Goal: Information Seeking & Learning: Learn about a topic

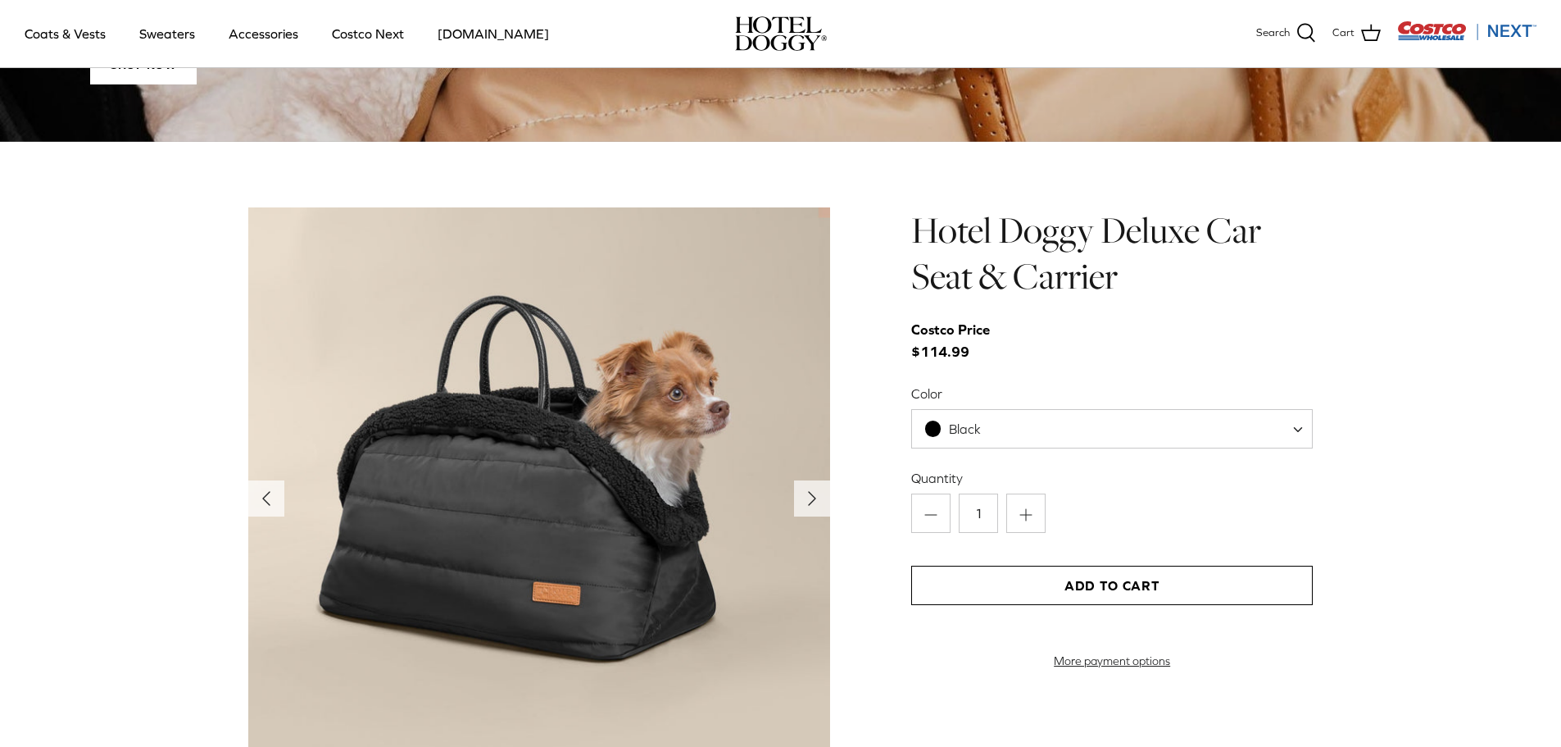
scroll to position [1639, 0]
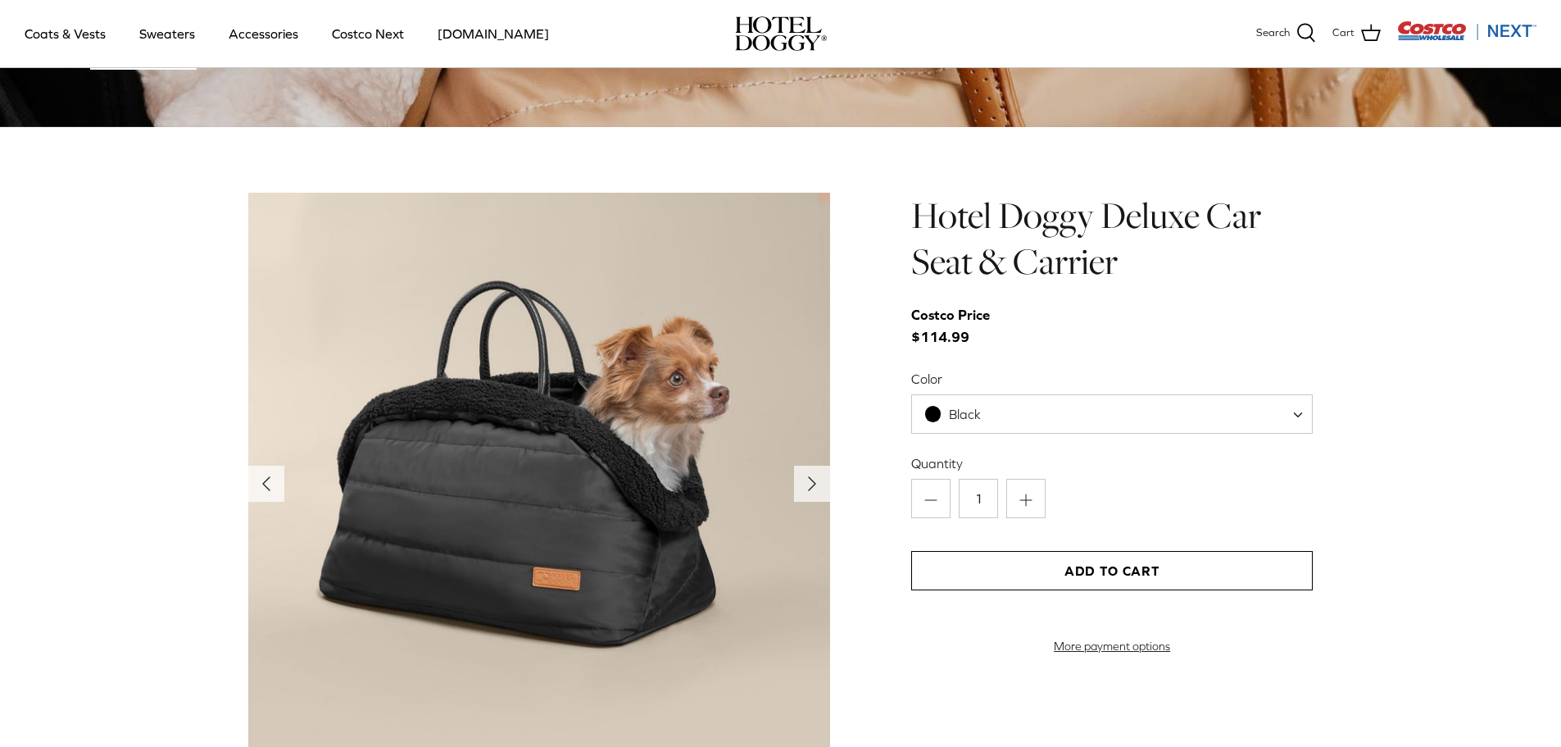
click at [1301, 412] on span at bounding box center [1304, 413] width 16 height 39
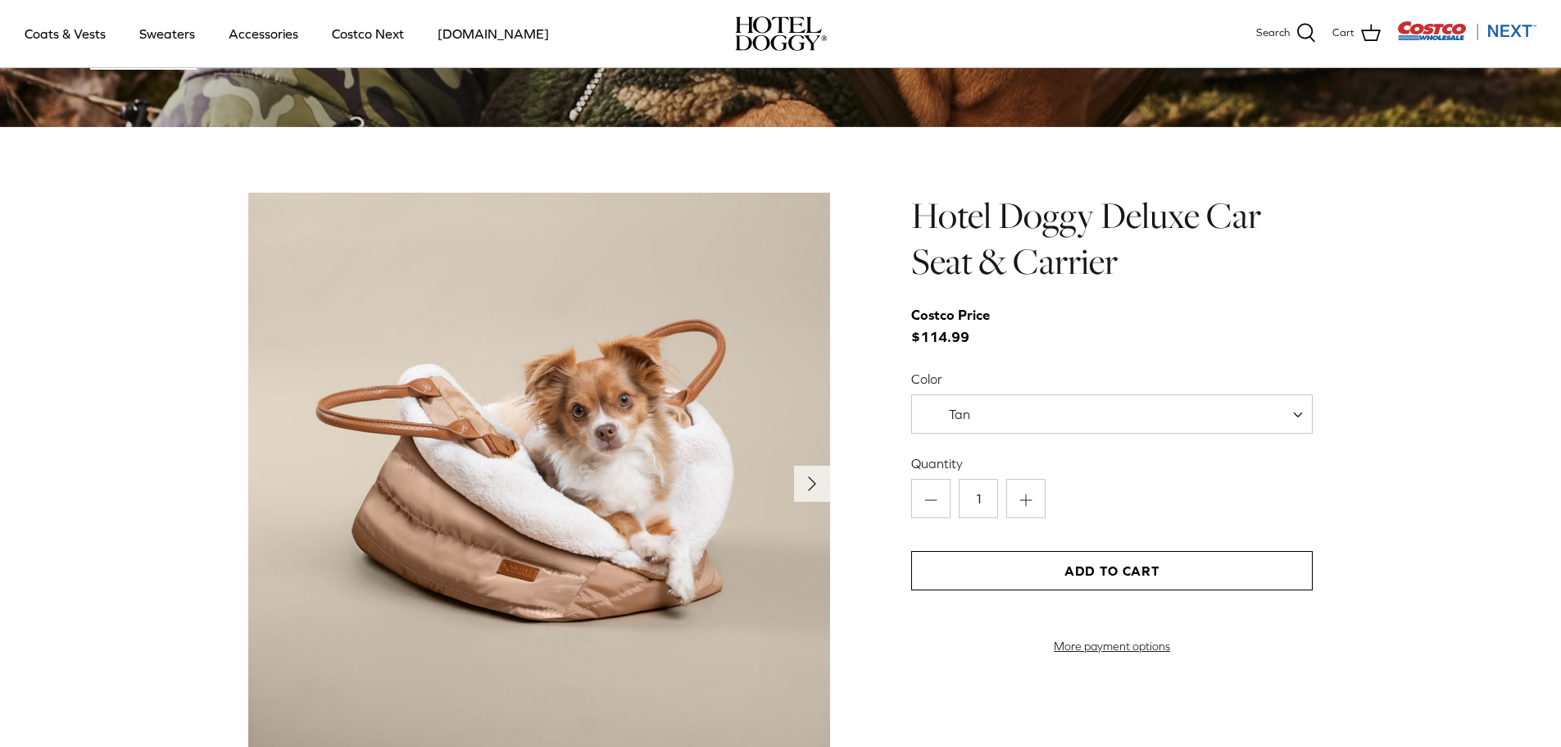
click at [1270, 413] on span "Tan" at bounding box center [1112, 413] width 402 height 39
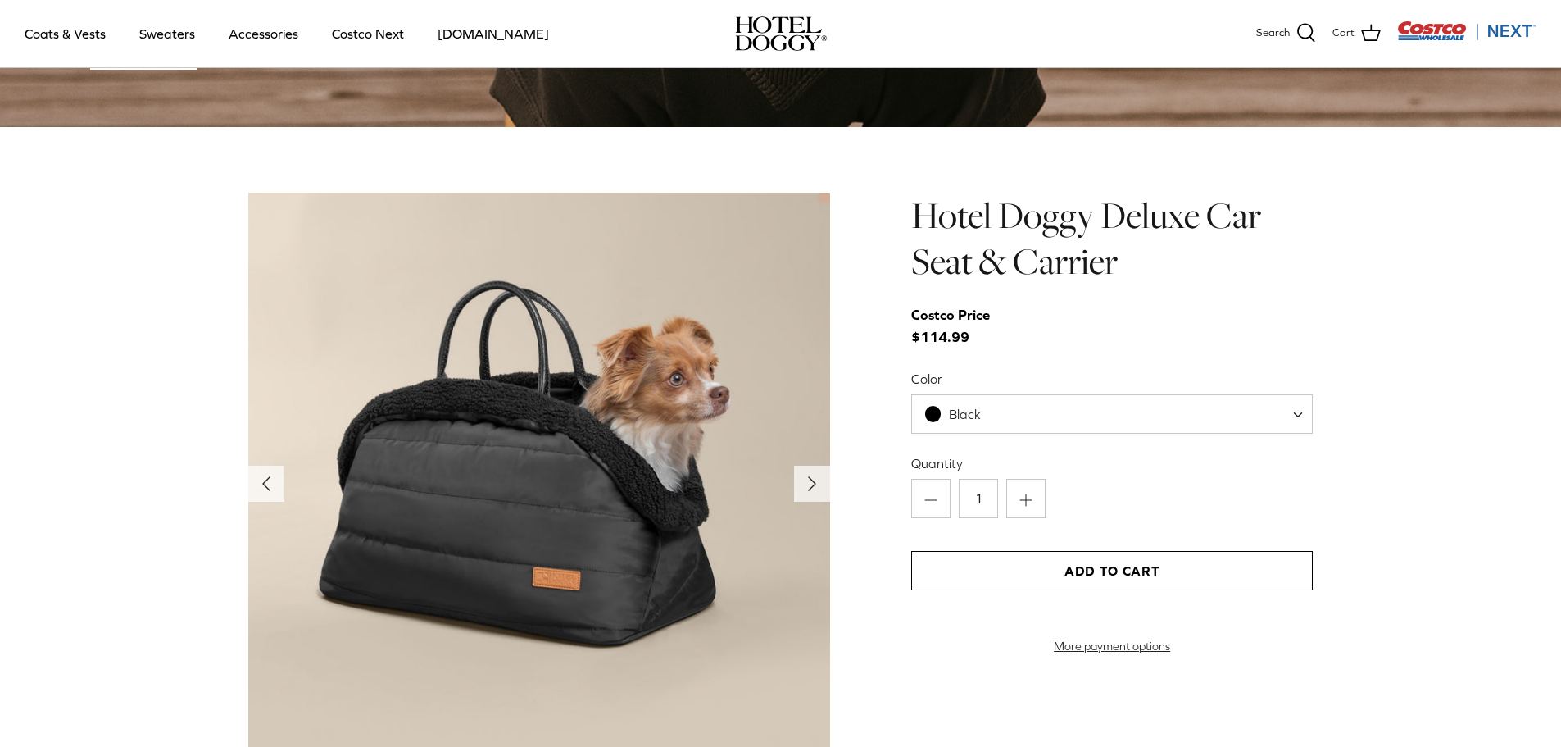
click at [1289, 413] on span "Black" at bounding box center [1112, 413] width 402 height 39
select select "Tan"
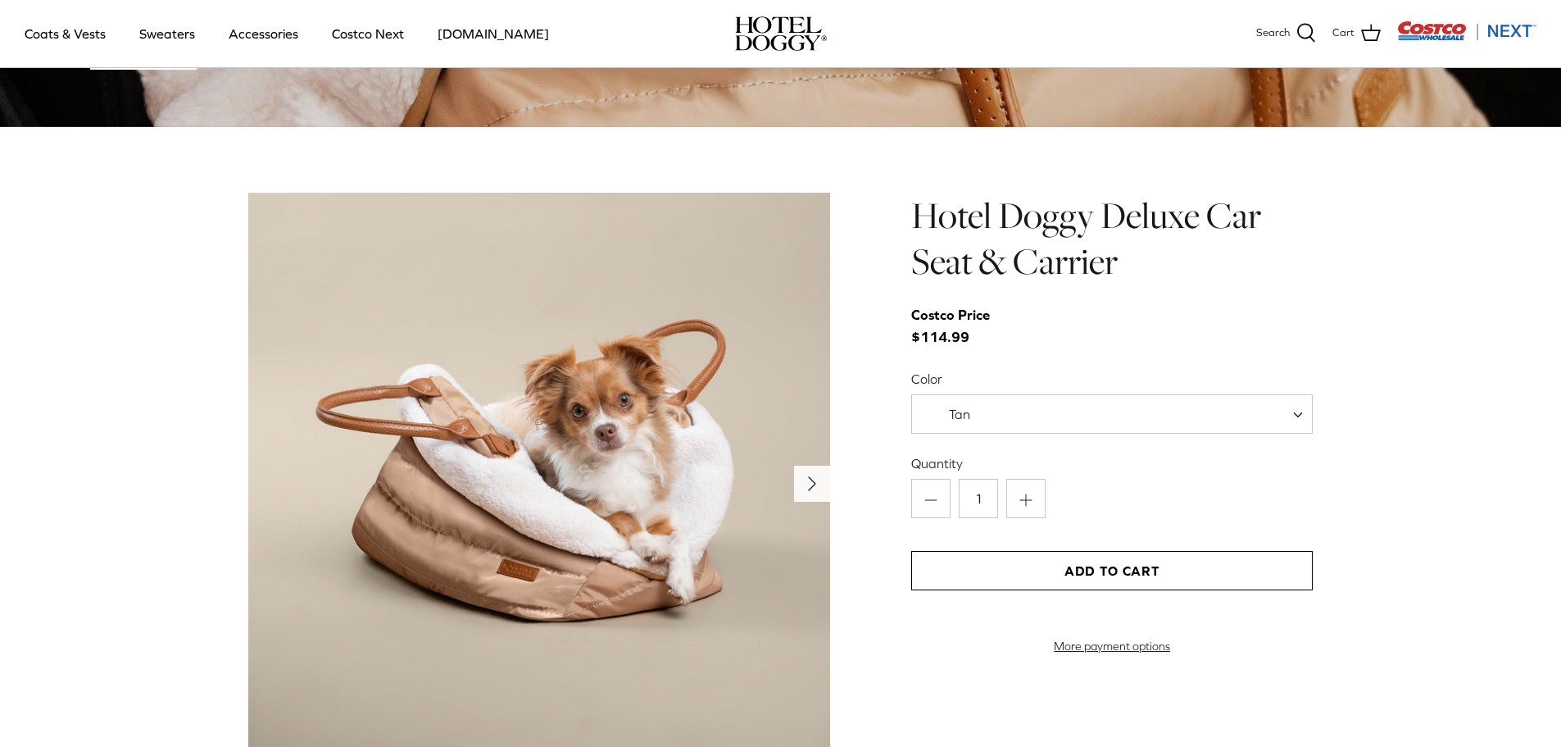
click at [802, 475] on icon "Right" at bounding box center [812, 483] width 26 height 26
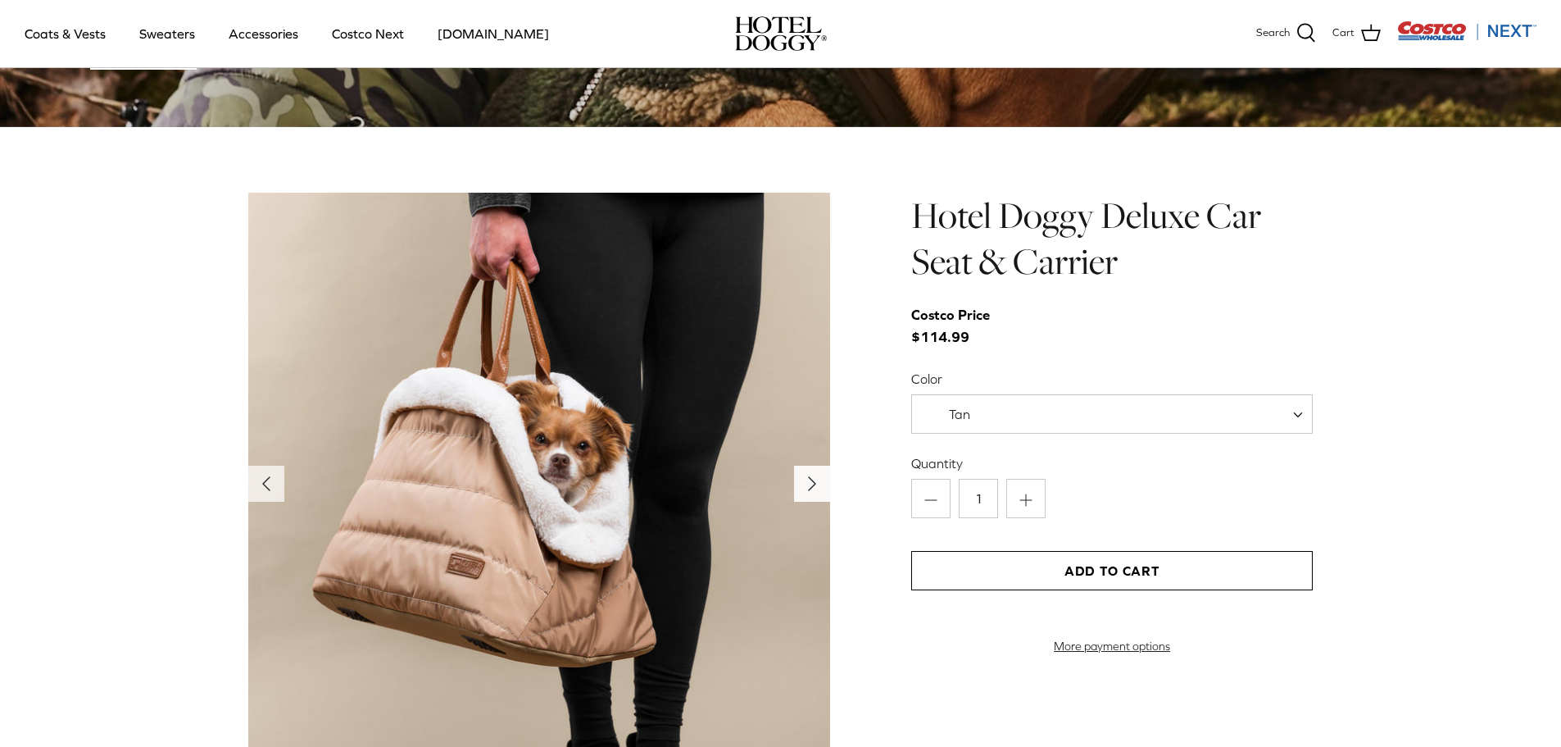
click at [802, 475] on icon "Right" at bounding box center [812, 483] width 26 height 26
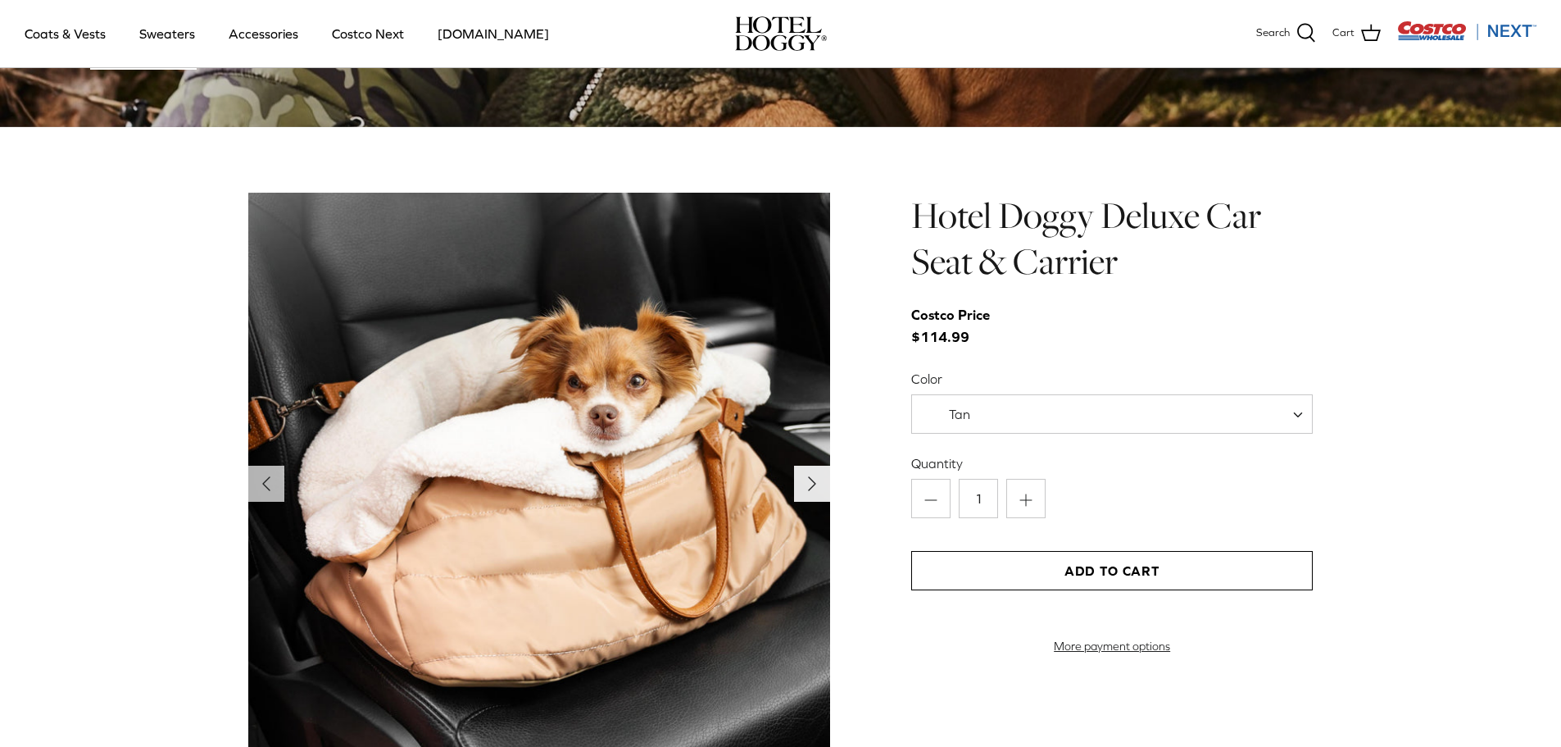
click at [802, 475] on icon "Right" at bounding box center [812, 483] width 26 height 26
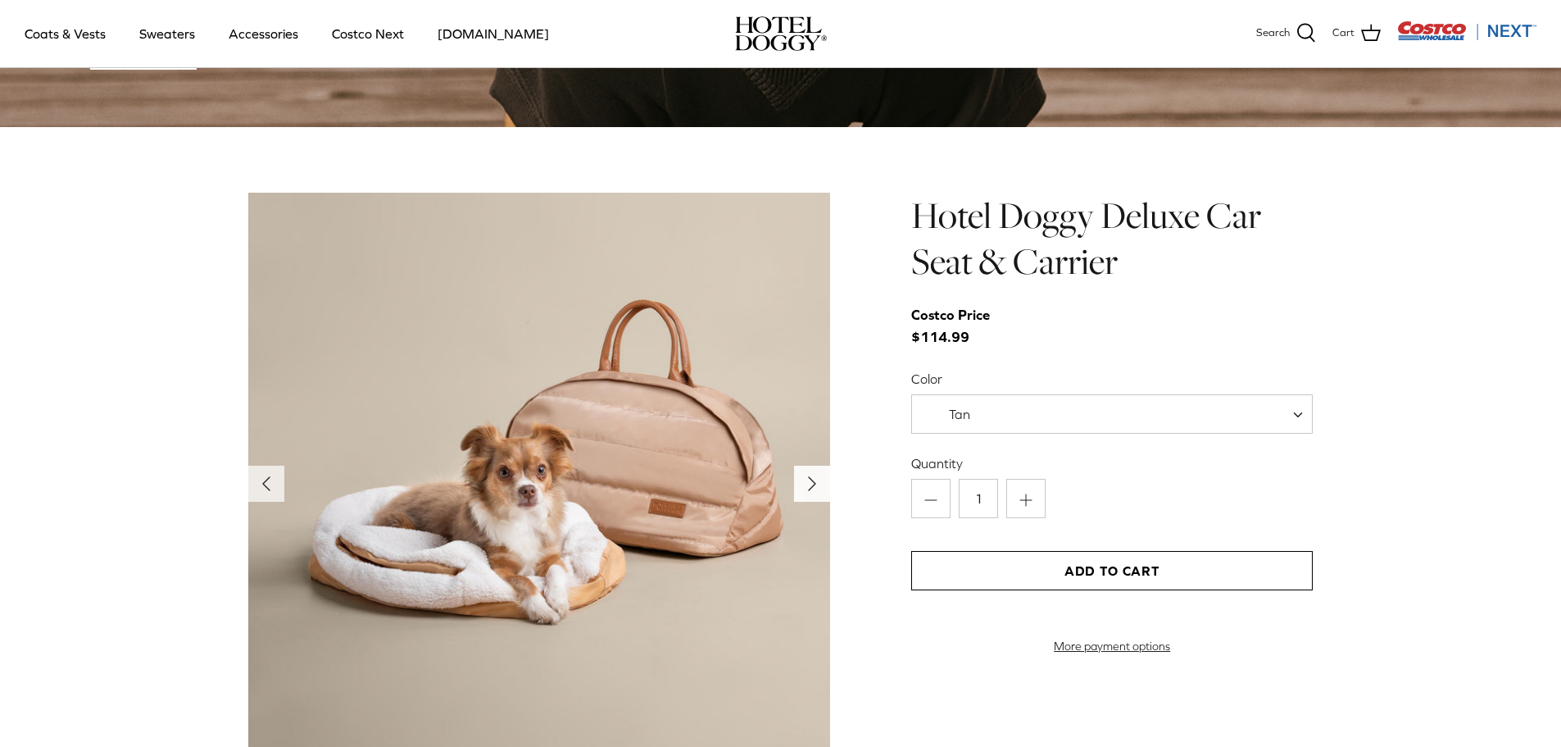
click at [802, 475] on icon "Right" at bounding box center [812, 483] width 26 height 26
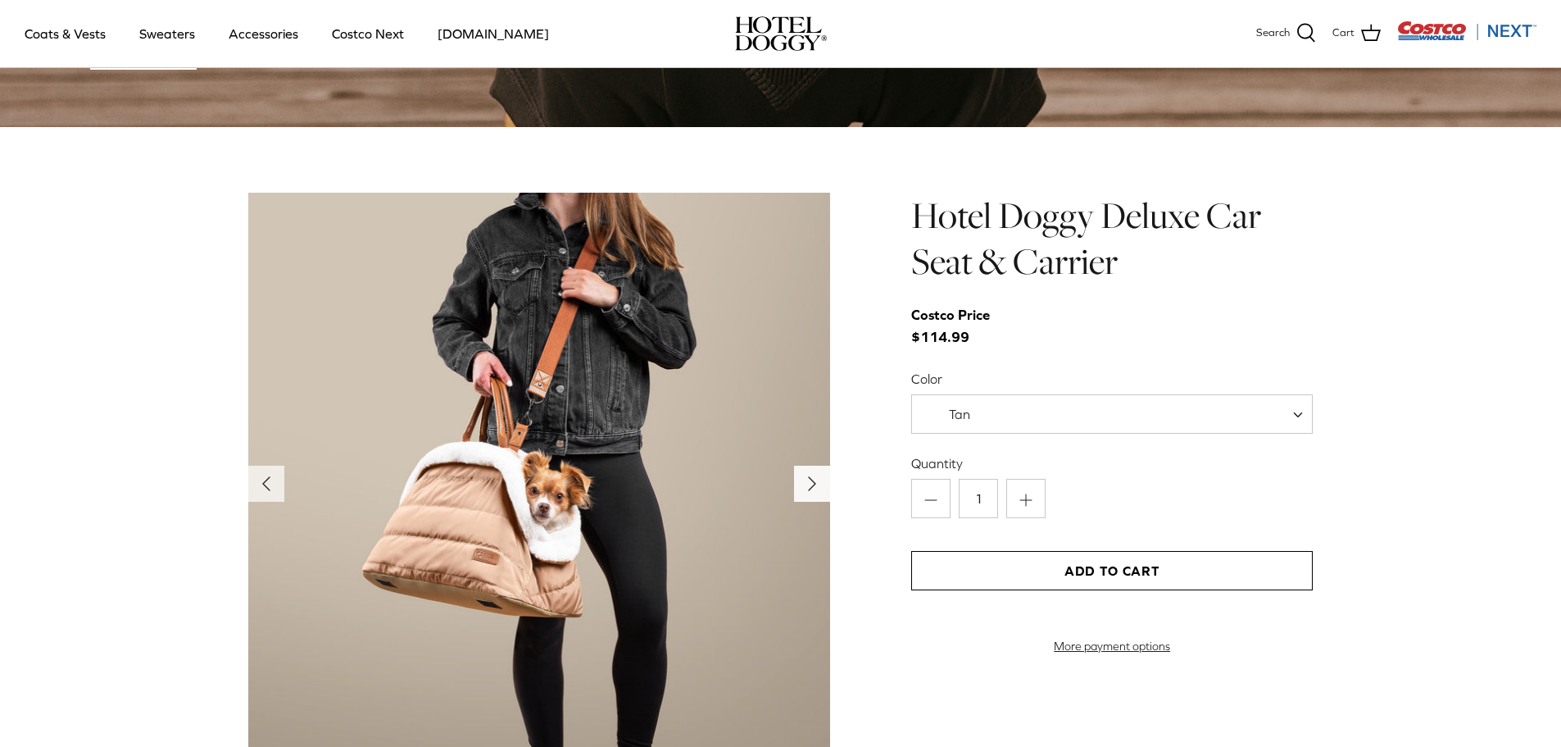
click at [814, 485] on polyline "Next" at bounding box center [812, 483] width 7 height 13
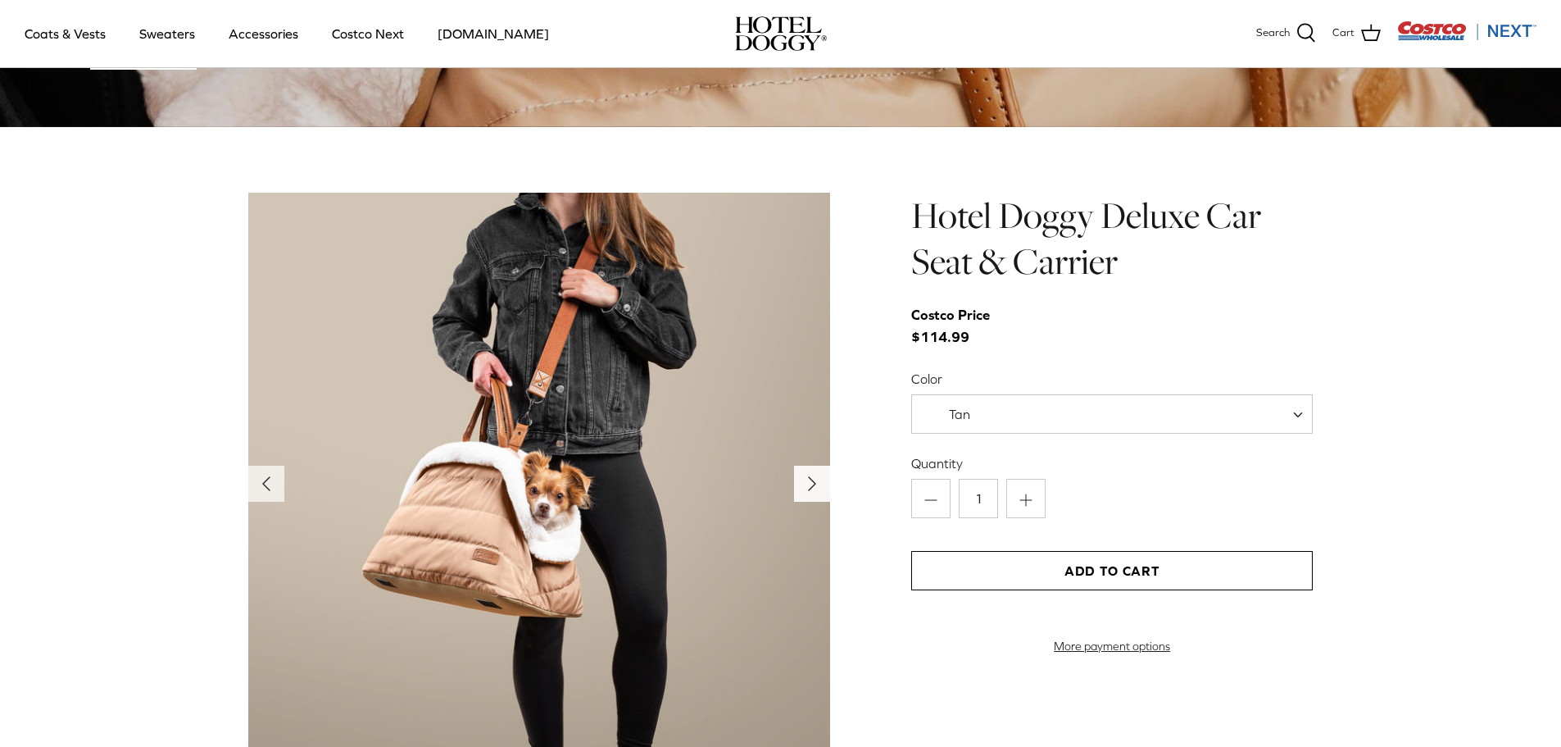
click at [814, 488] on icon "Right" at bounding box center [812, 483] width 26 height 26
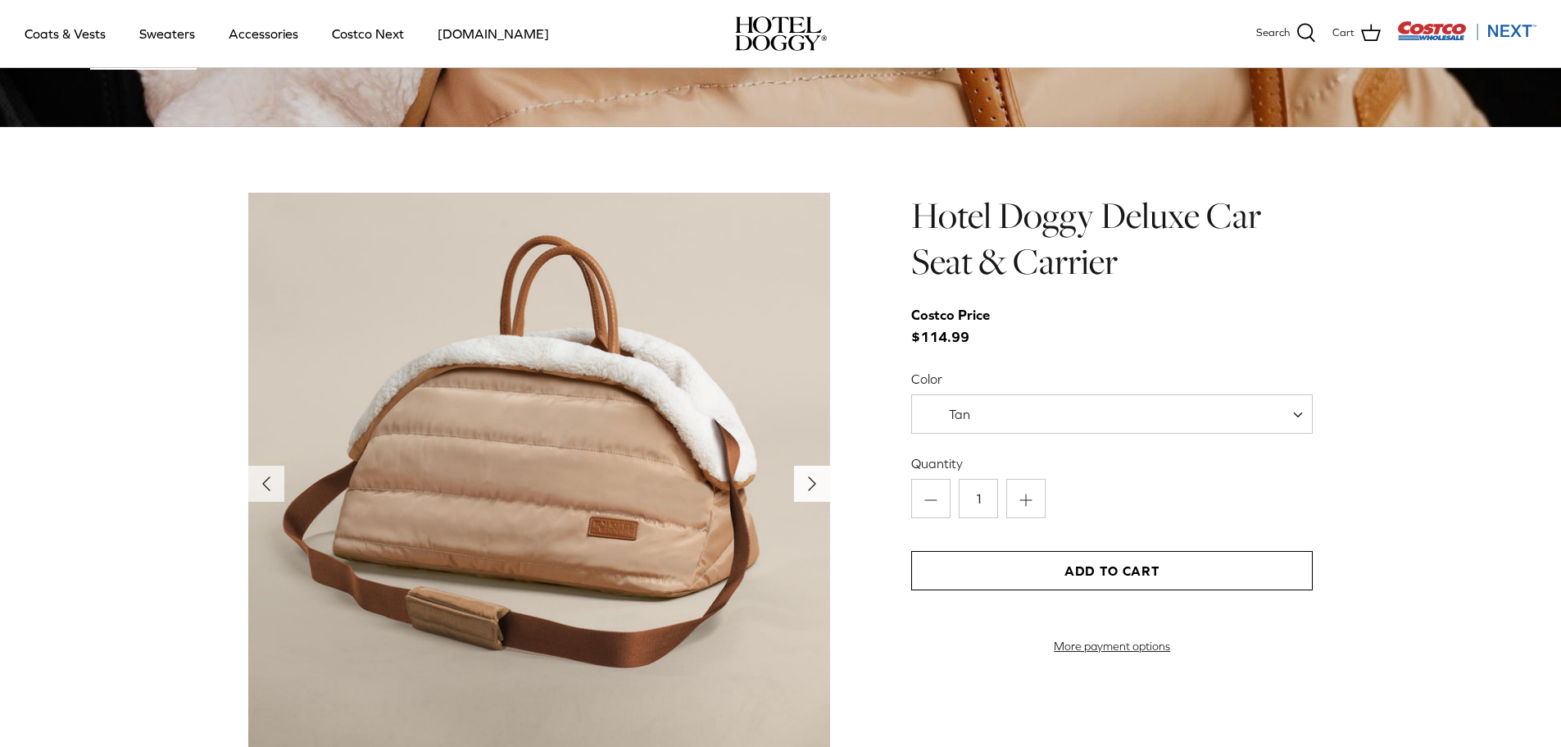
click at [814, 488] on icon "Right" at bounding box center [812, 483] width 26 height 26
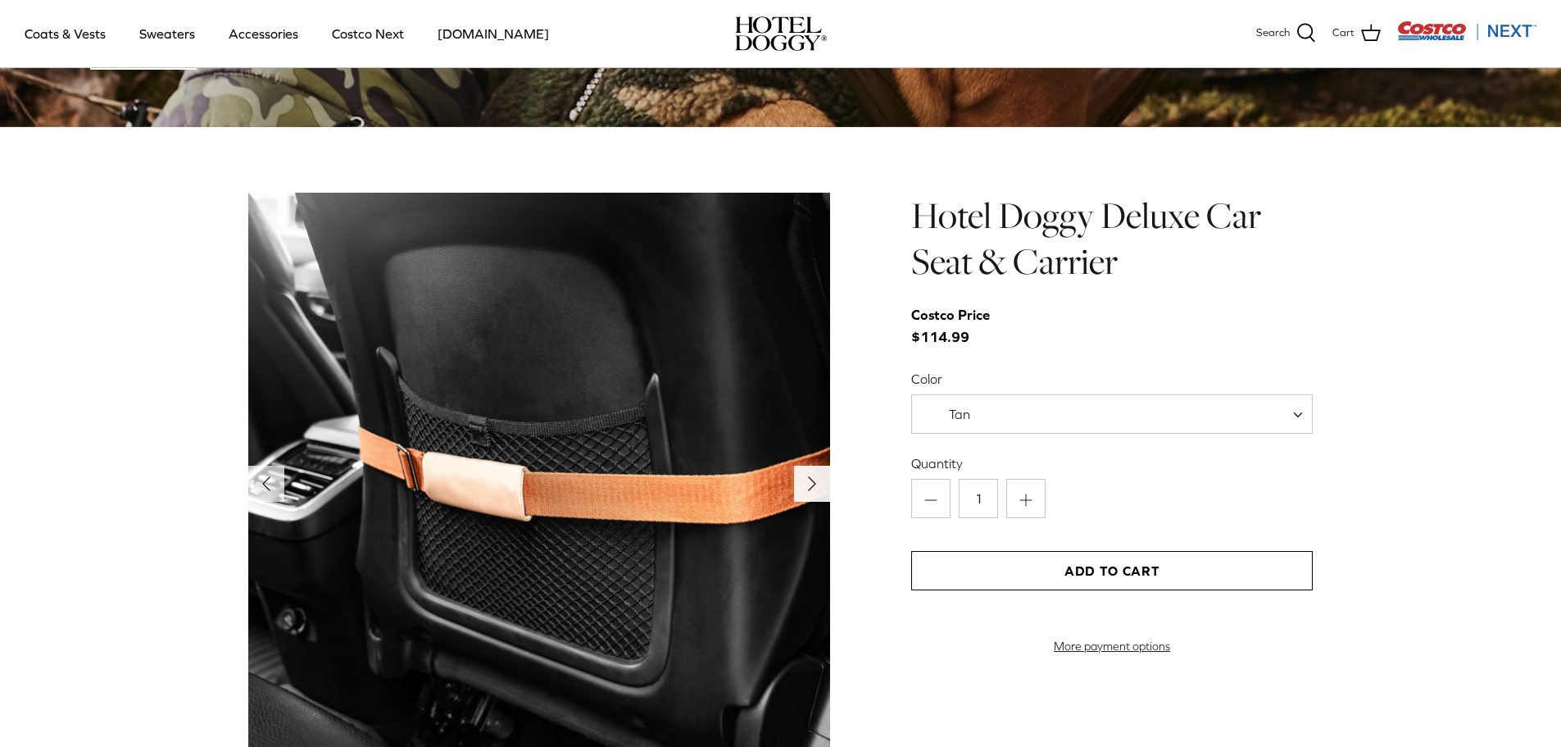
click at [814, 488] on icon "Right" at bounding box center [812, 483] width 26 height 26
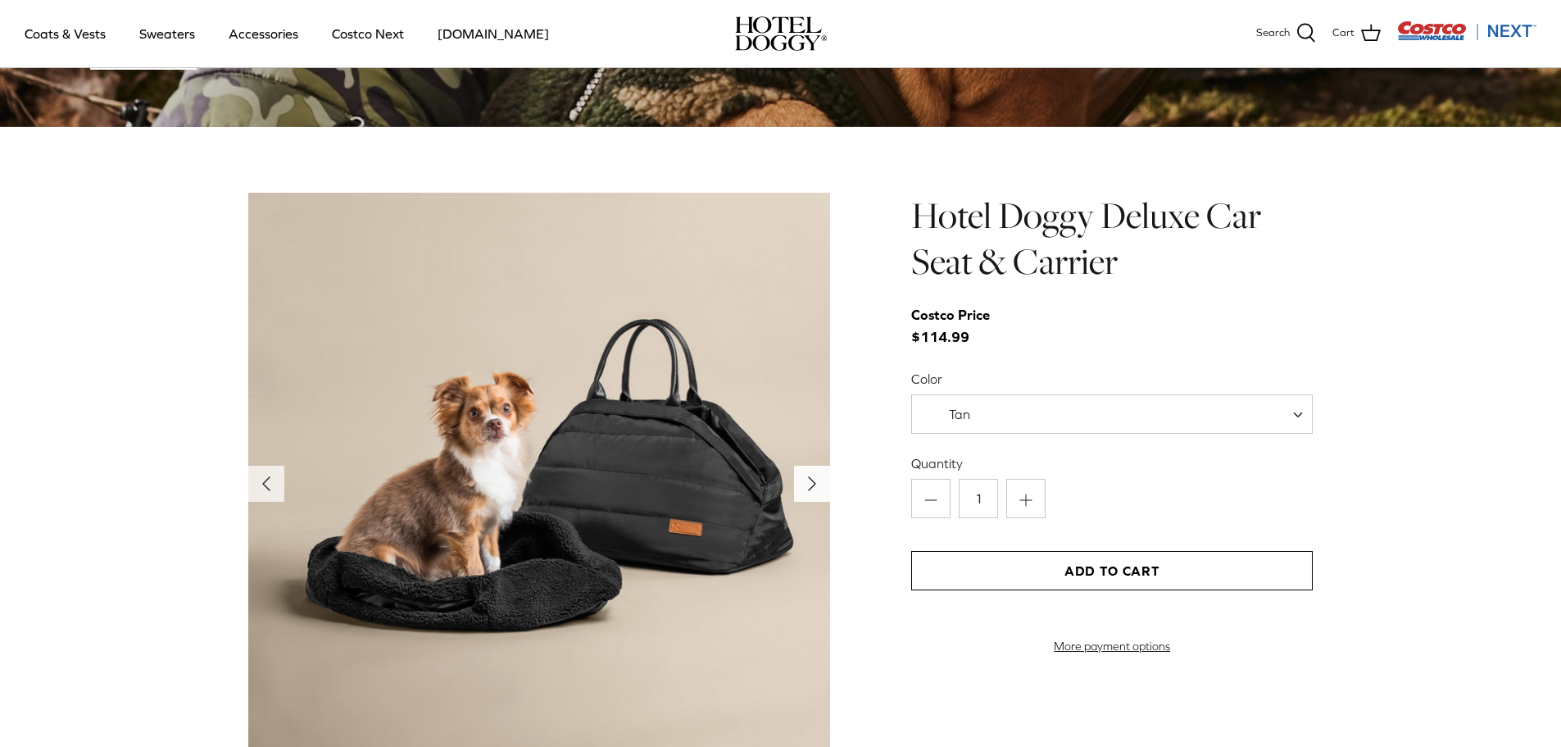
click at [814, 488] on icon "Right" at bounding box center [812, 483] width 26 height 26
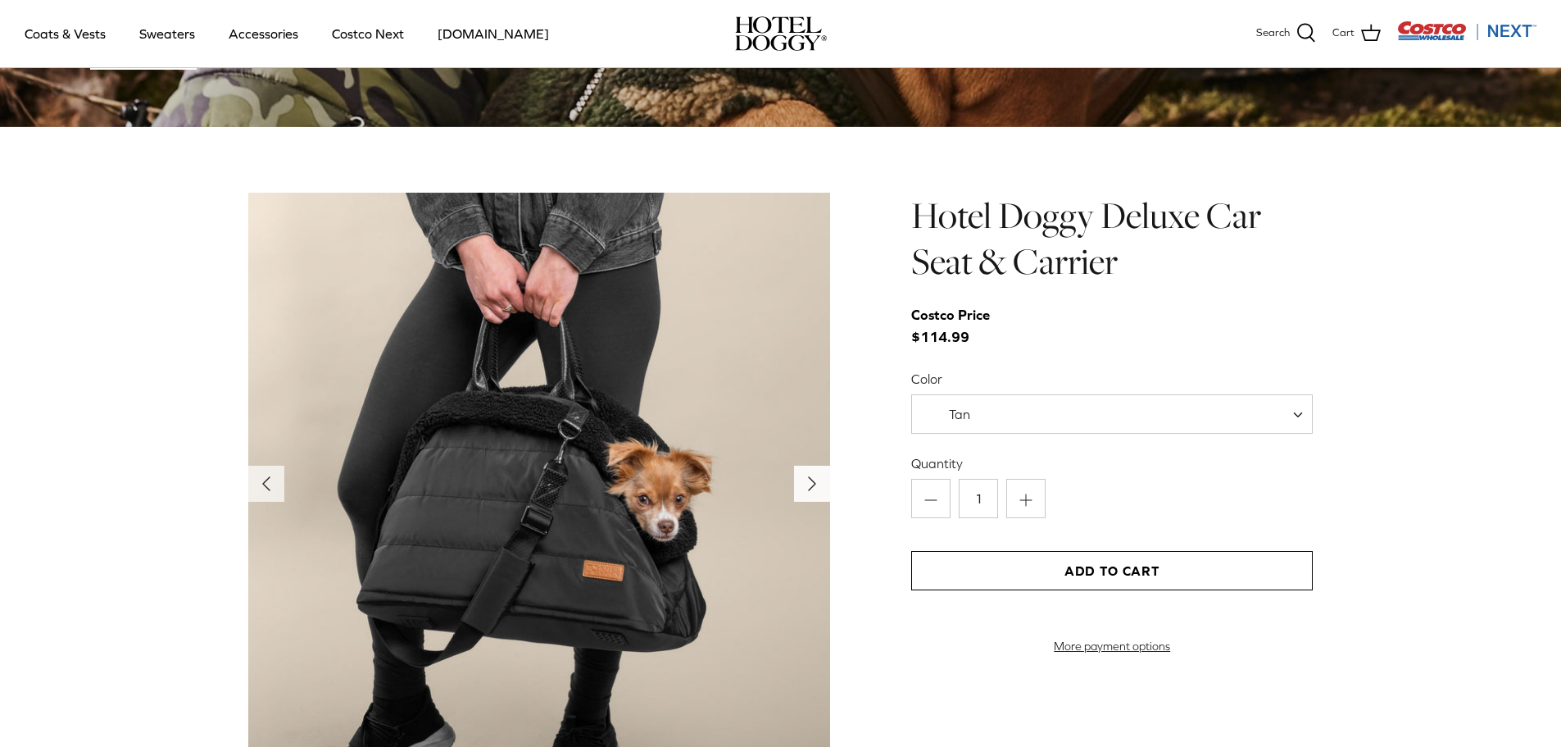
click at [814, 488] on icon "Right" at bounding box center [812, 483] width 26 height 26
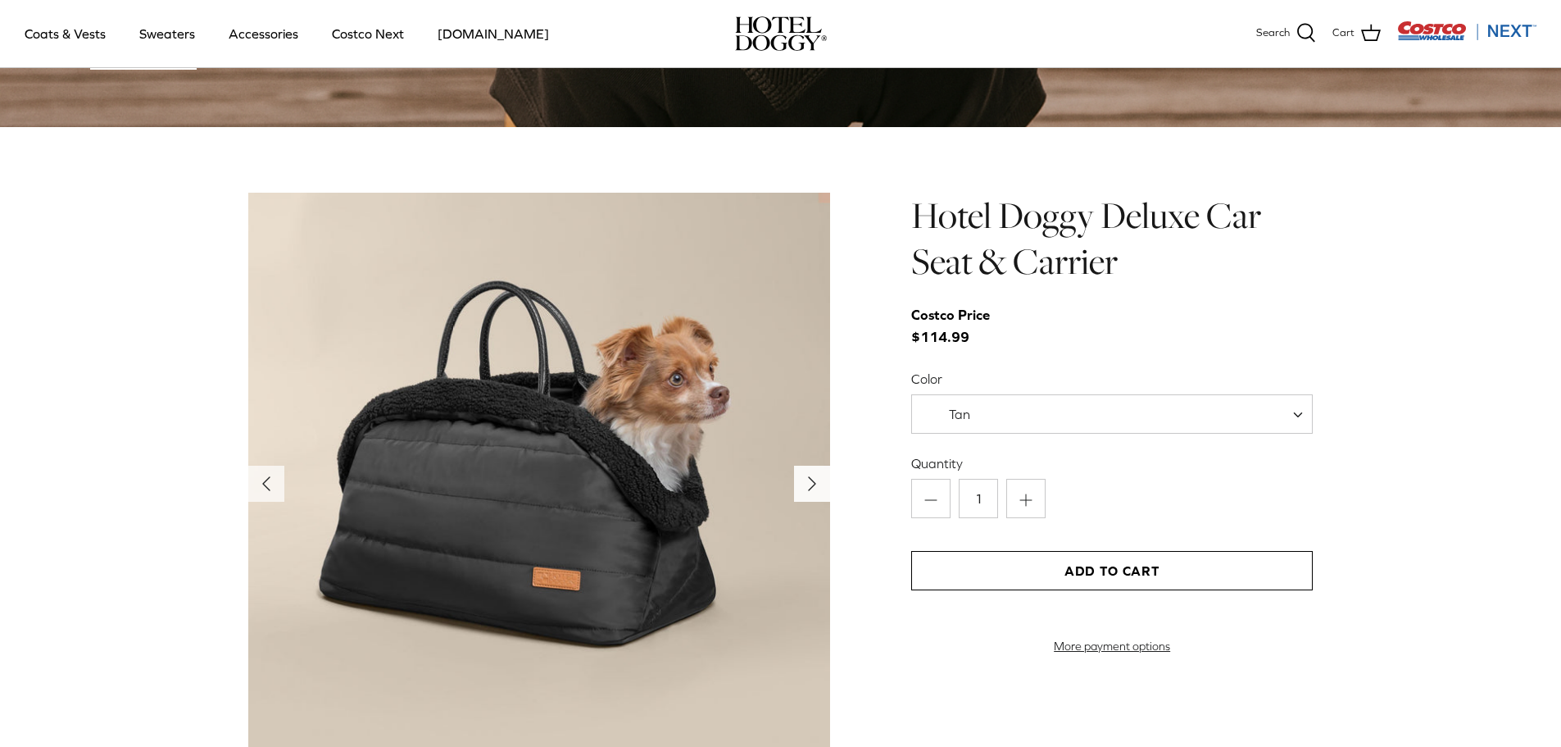
click at [814, 488] on icon "Right" at bounding box center [812, 483] width 26 height 26
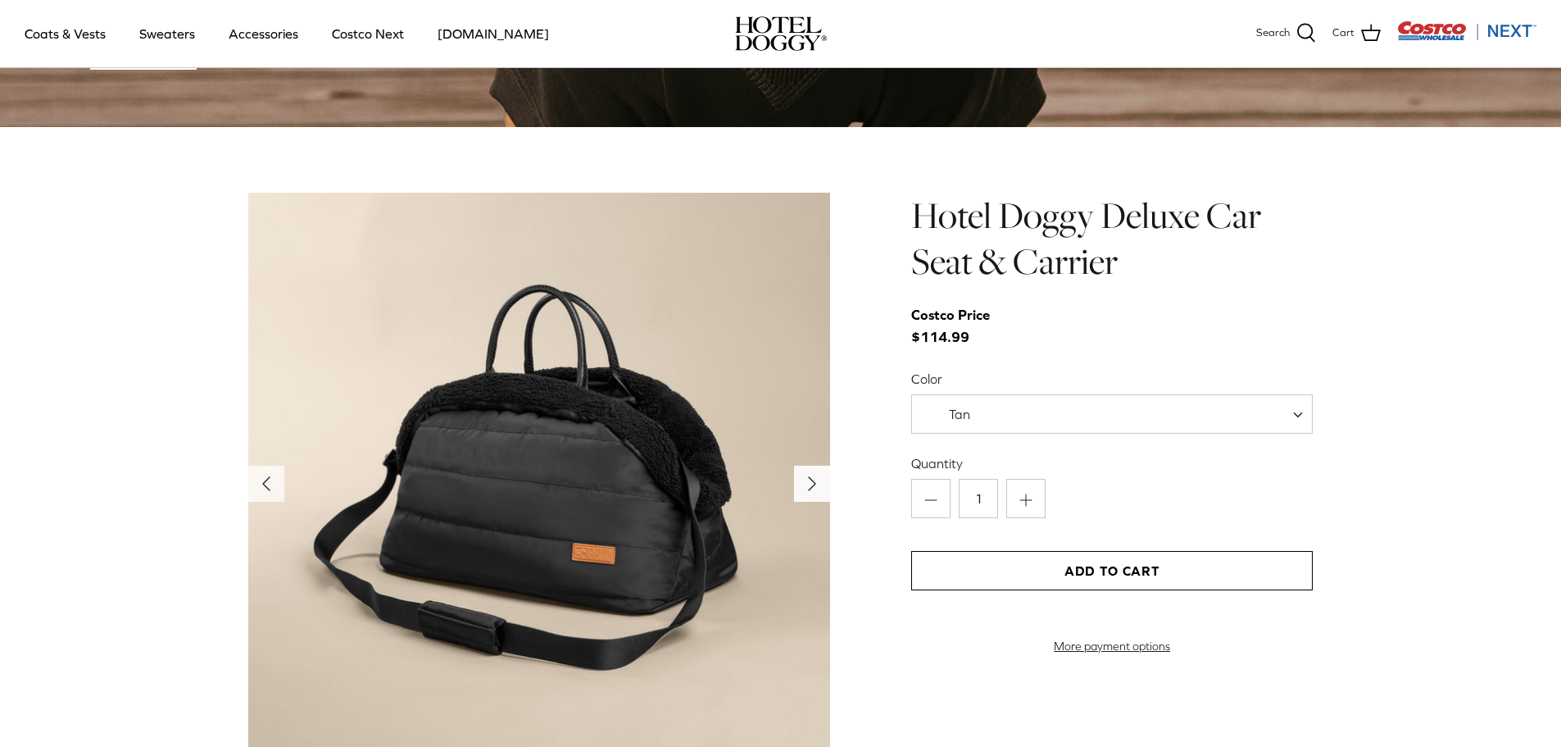
click at [814, 488] on icon "Right" at bounding box center [812, 483] width 26 height 26
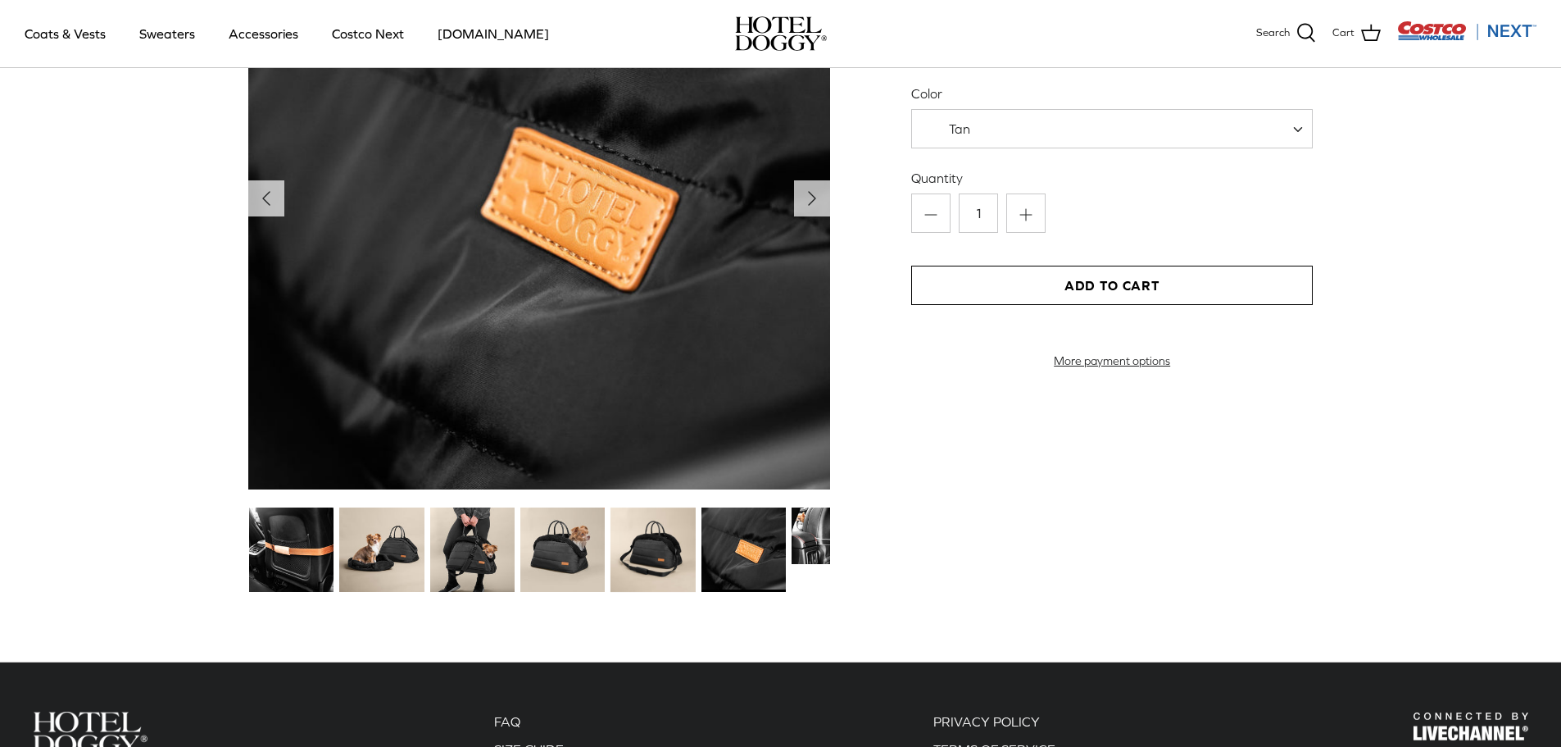
scroll to position [1910, 0]
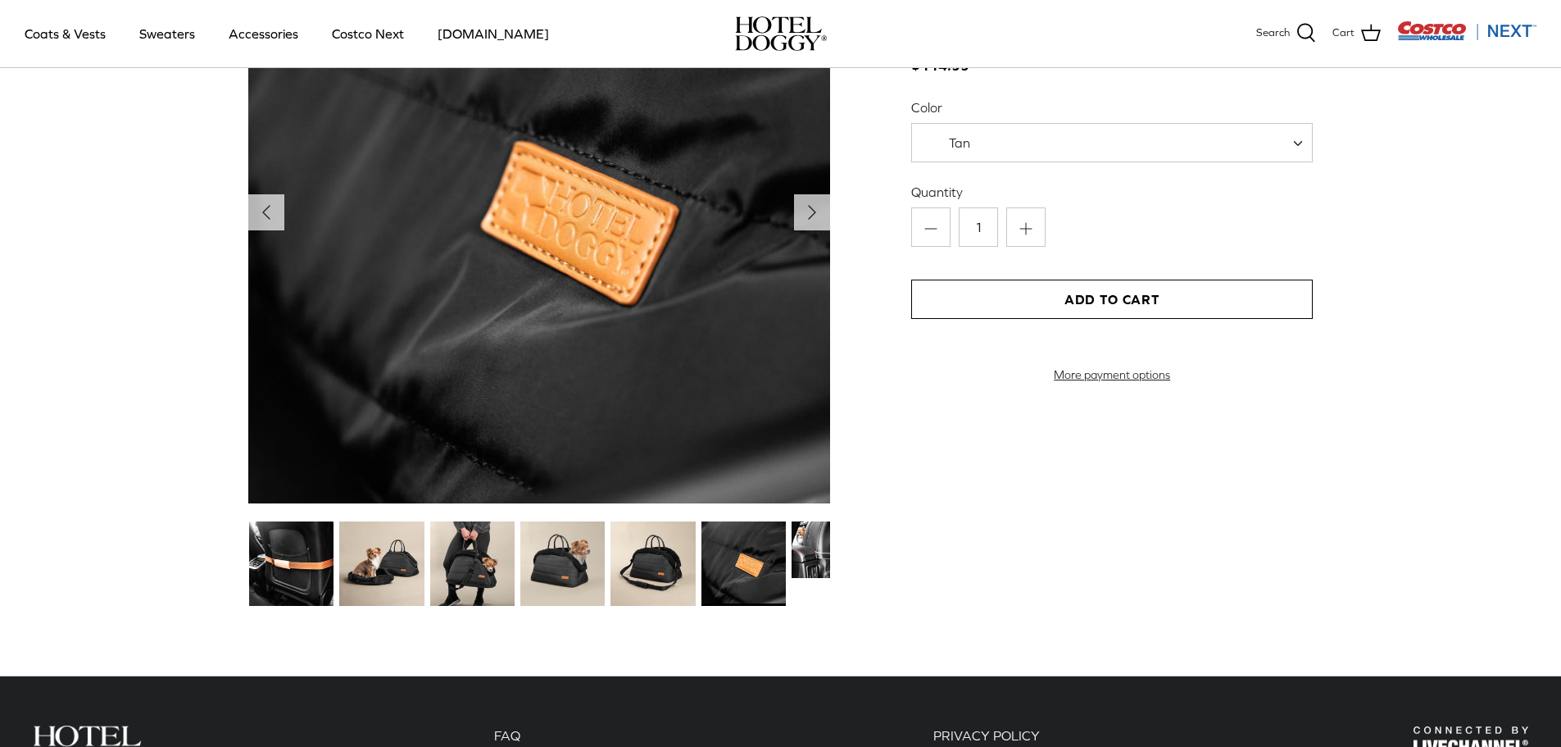
click at [748, 576] on img at bounding box center [744, 563] width 84 height 84
click at [837, 547] on div "Left Right" at bounding box center [781, 265] width 1213 height 688
click at [828, 547] on img at bounding box center [834, 549] width 84 height 57
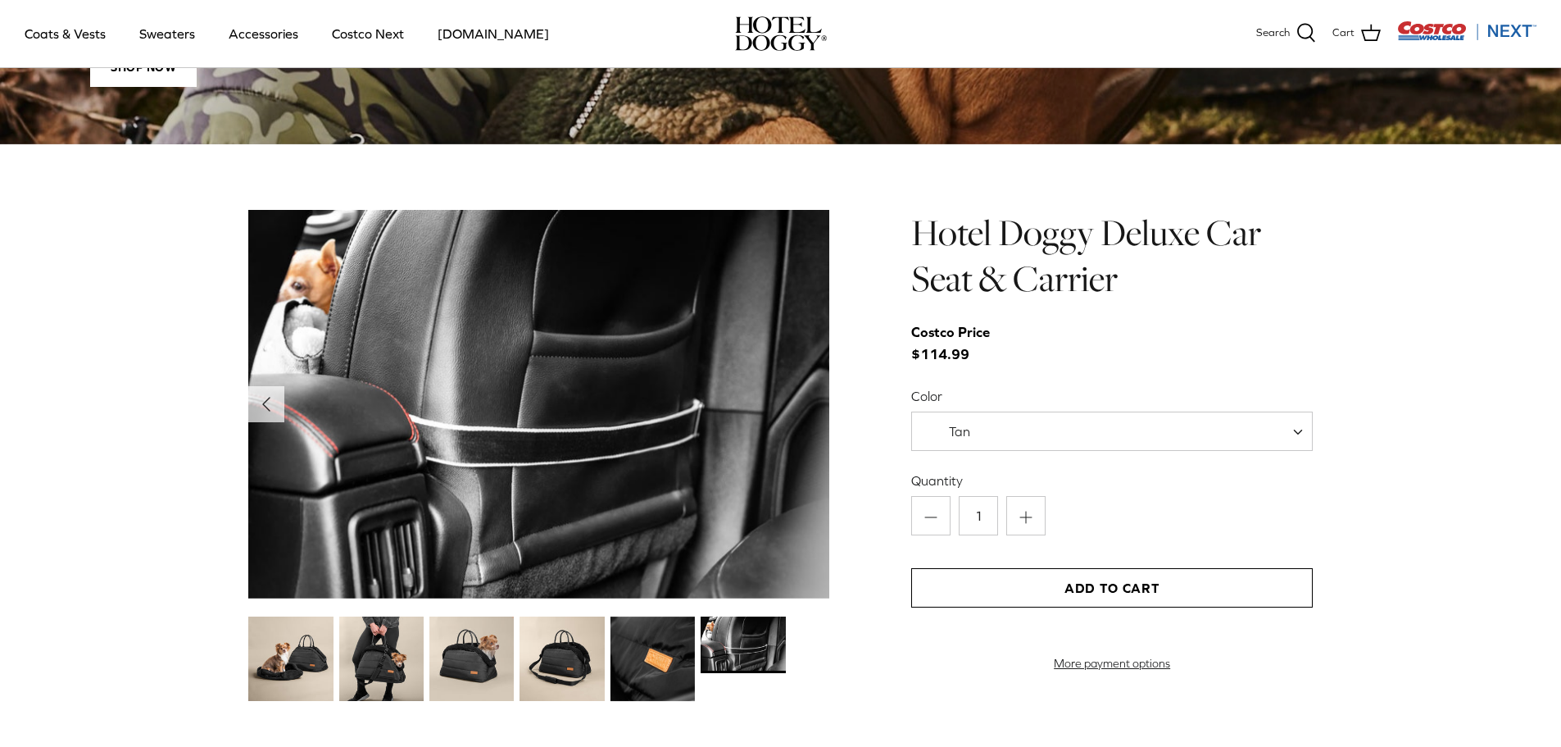
scroll to position [1637, 0]
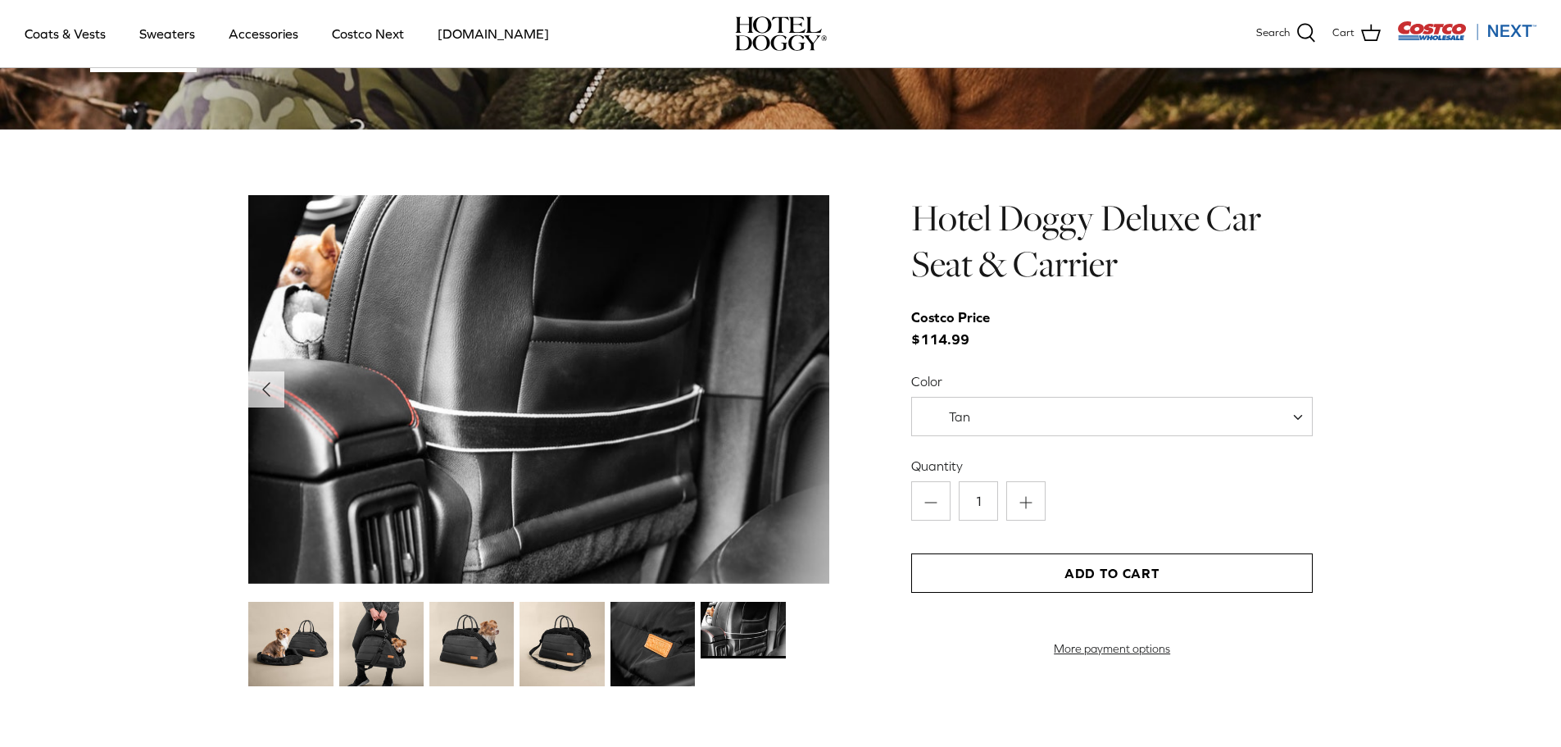
click at [949, 420] on span "Tan" at bounding box center [959, 416] width 21 height 15
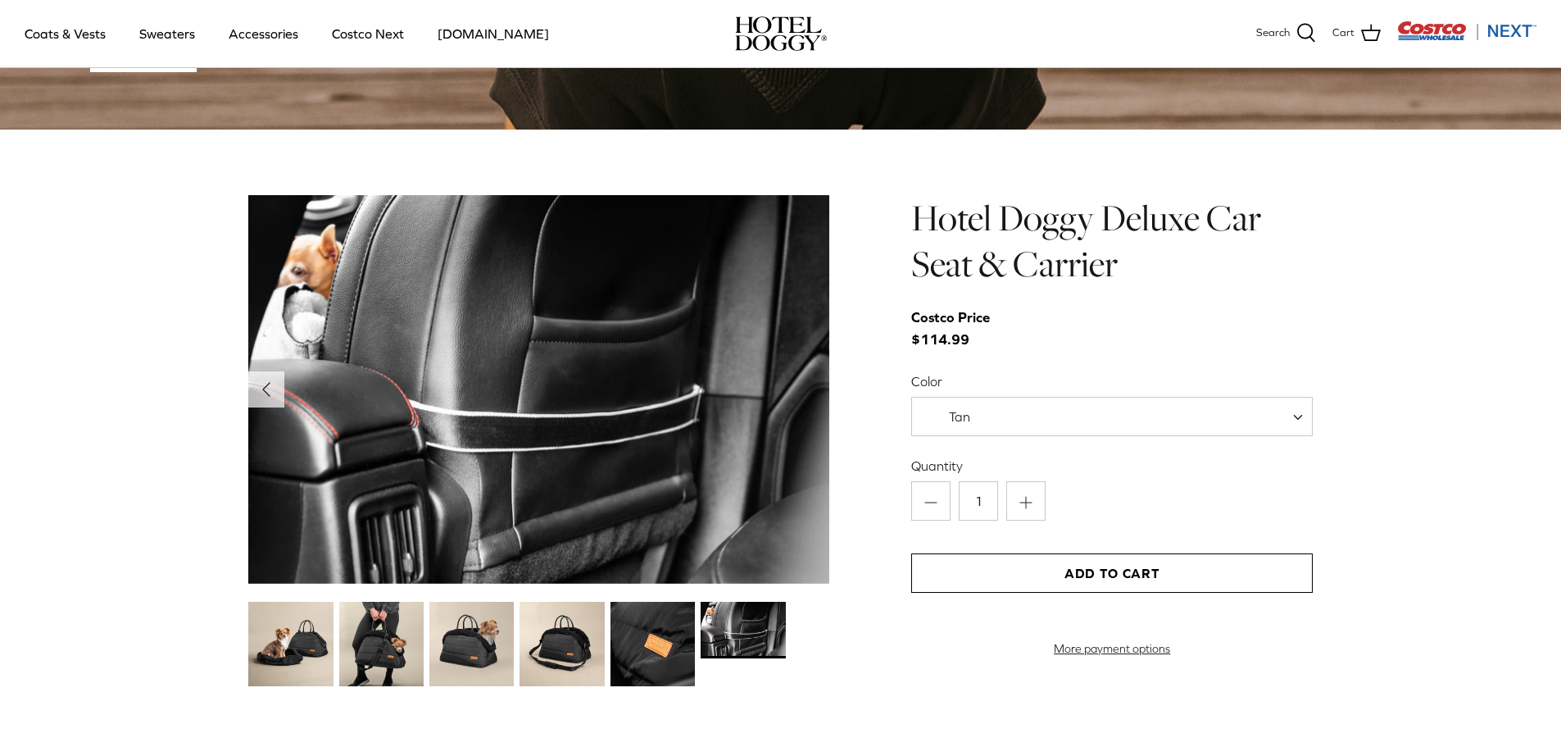
click at [262, 643] on img at bounding box center [290, 644] width 84 height 84
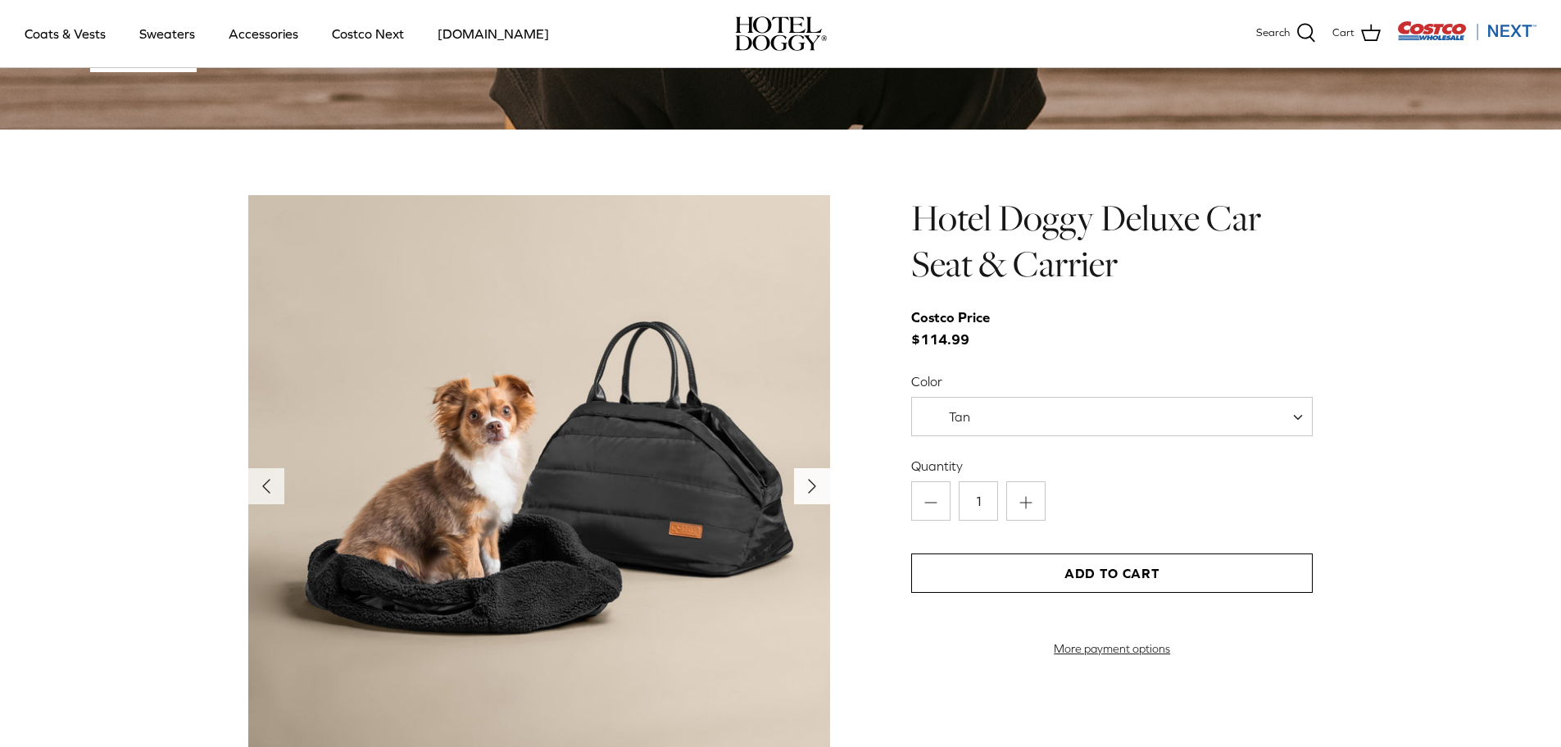
click at [801, 492] on icon "Right" at bounding box center [812, 486] width 26 height 26
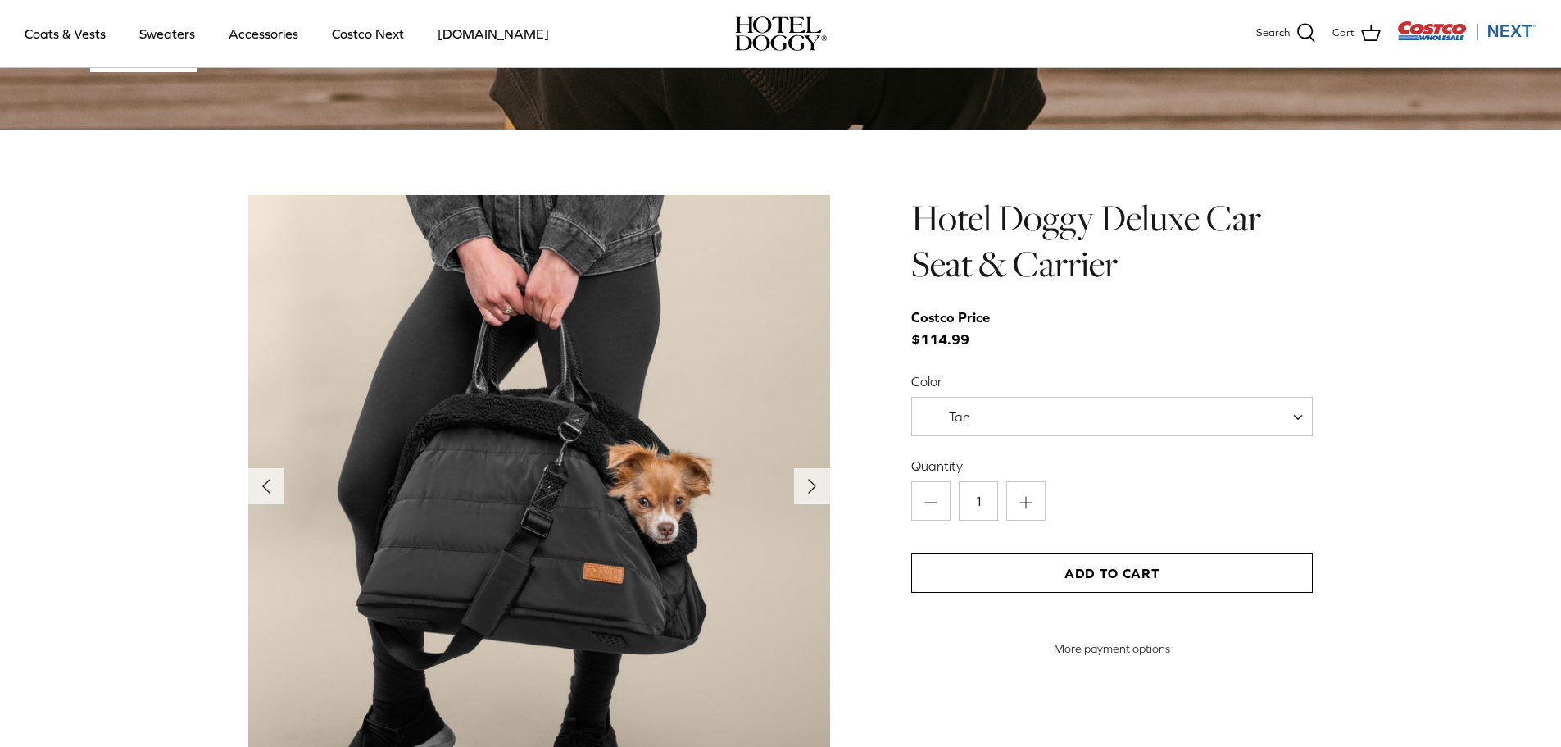
click at [1117, 416] on span "Tan" at bounding box center [1112, 416] width 402 height 39
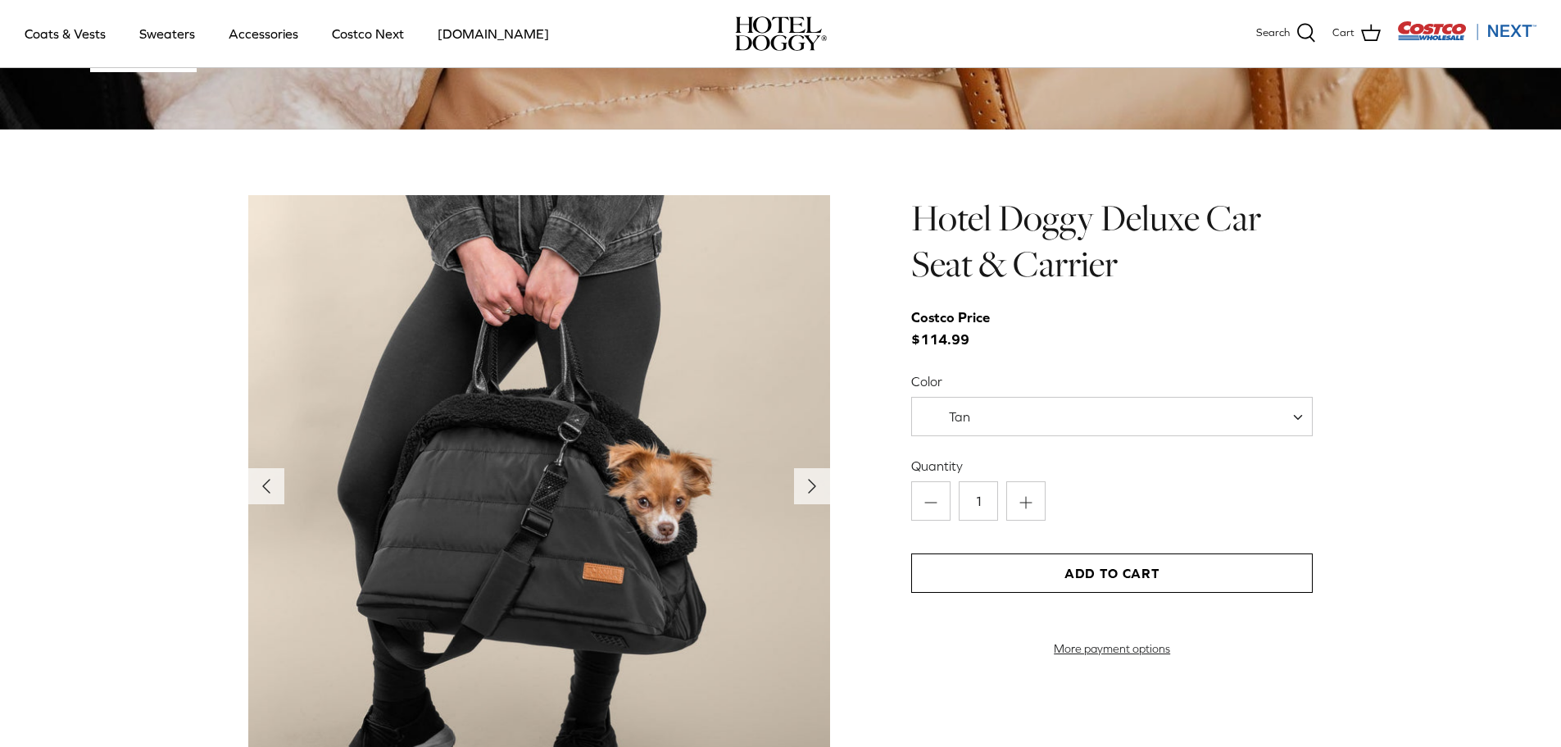
click at [738, 516] on img at bounding box center [539, 486] width 582 height 582
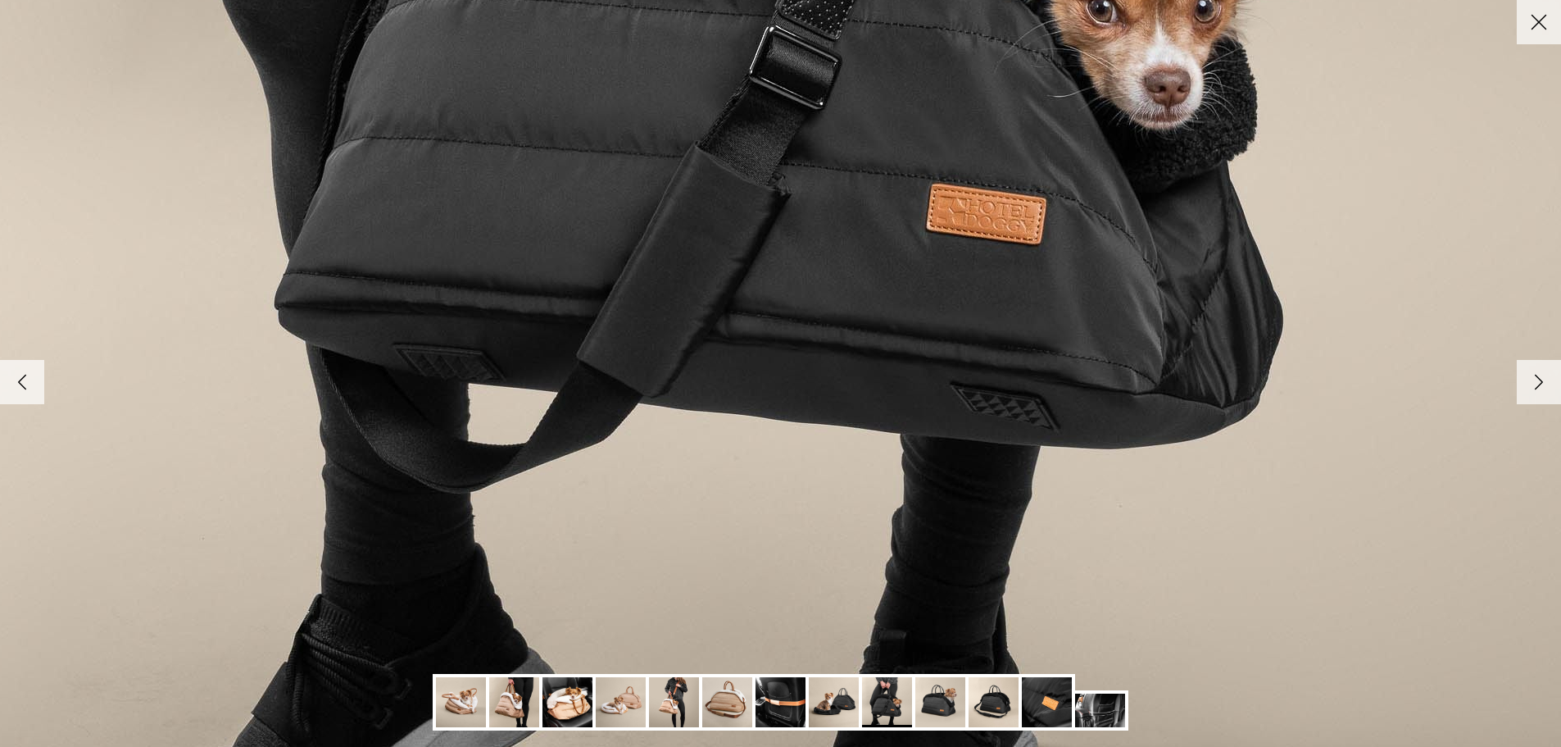
click at [480, 700] on img at bounding box center [461, 702] width 50 height 50
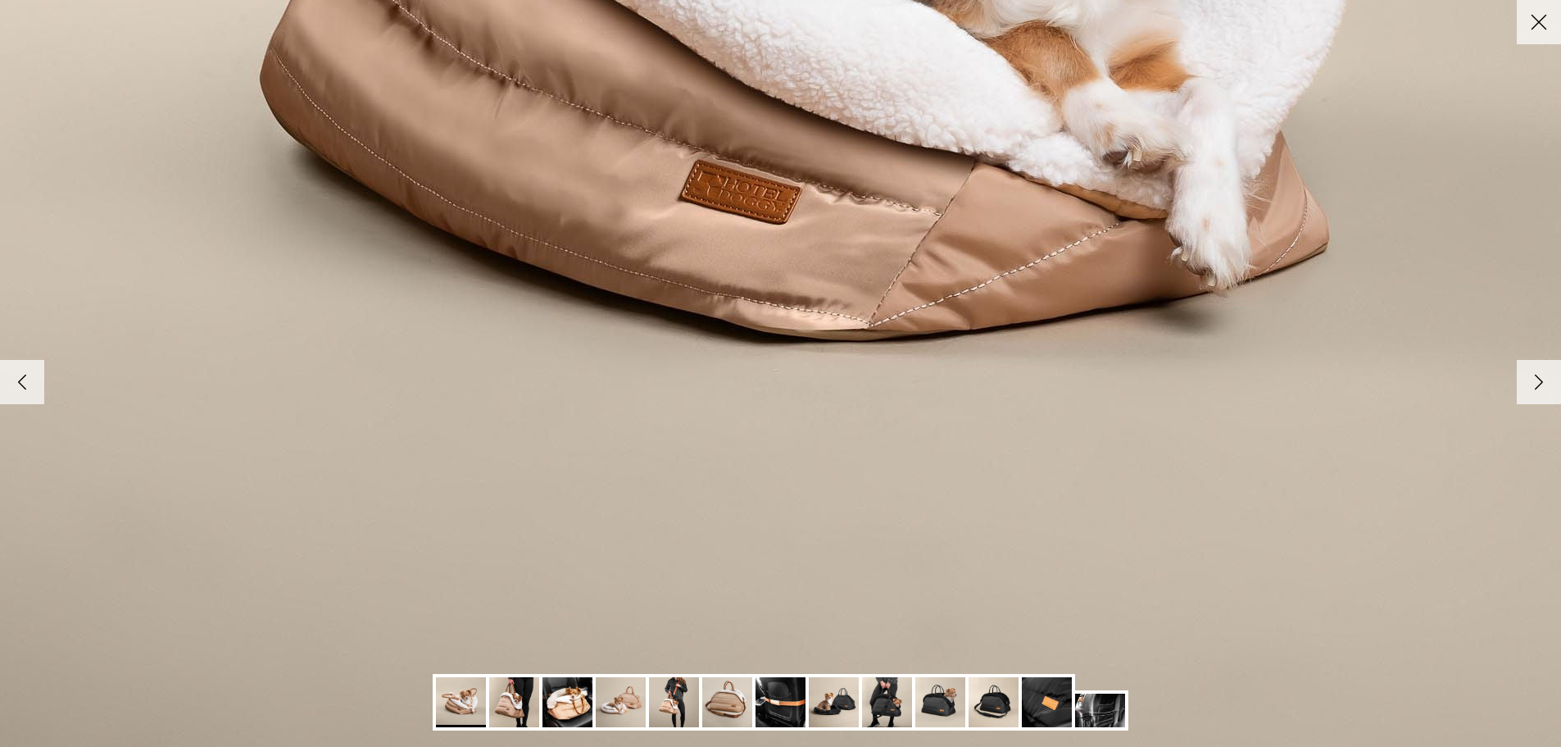
click at [521, 719] on img at bounding box center [514, 702] width 50 height 50
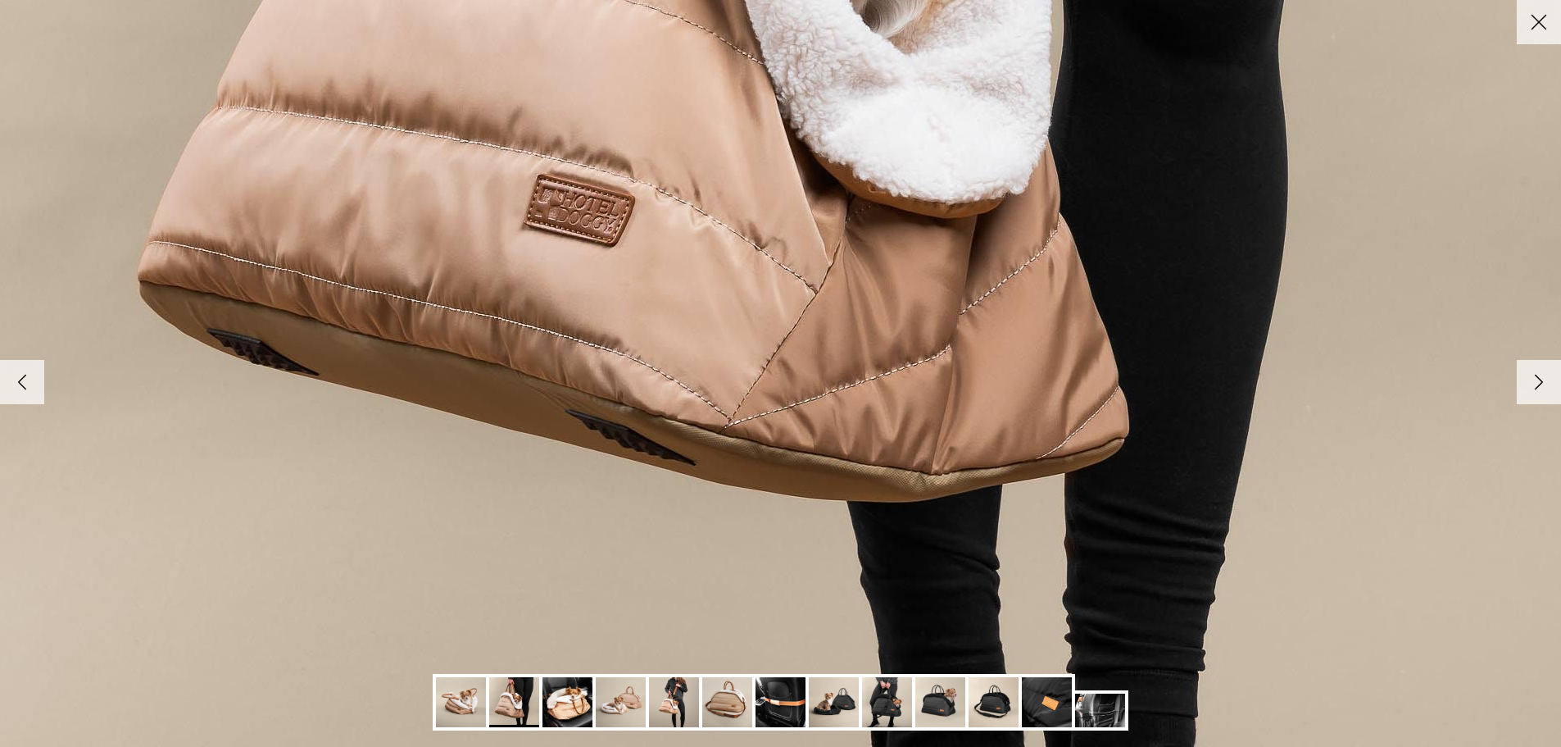
click at [634, 694] on img at bounding box center [621, 702] width 50 height 50
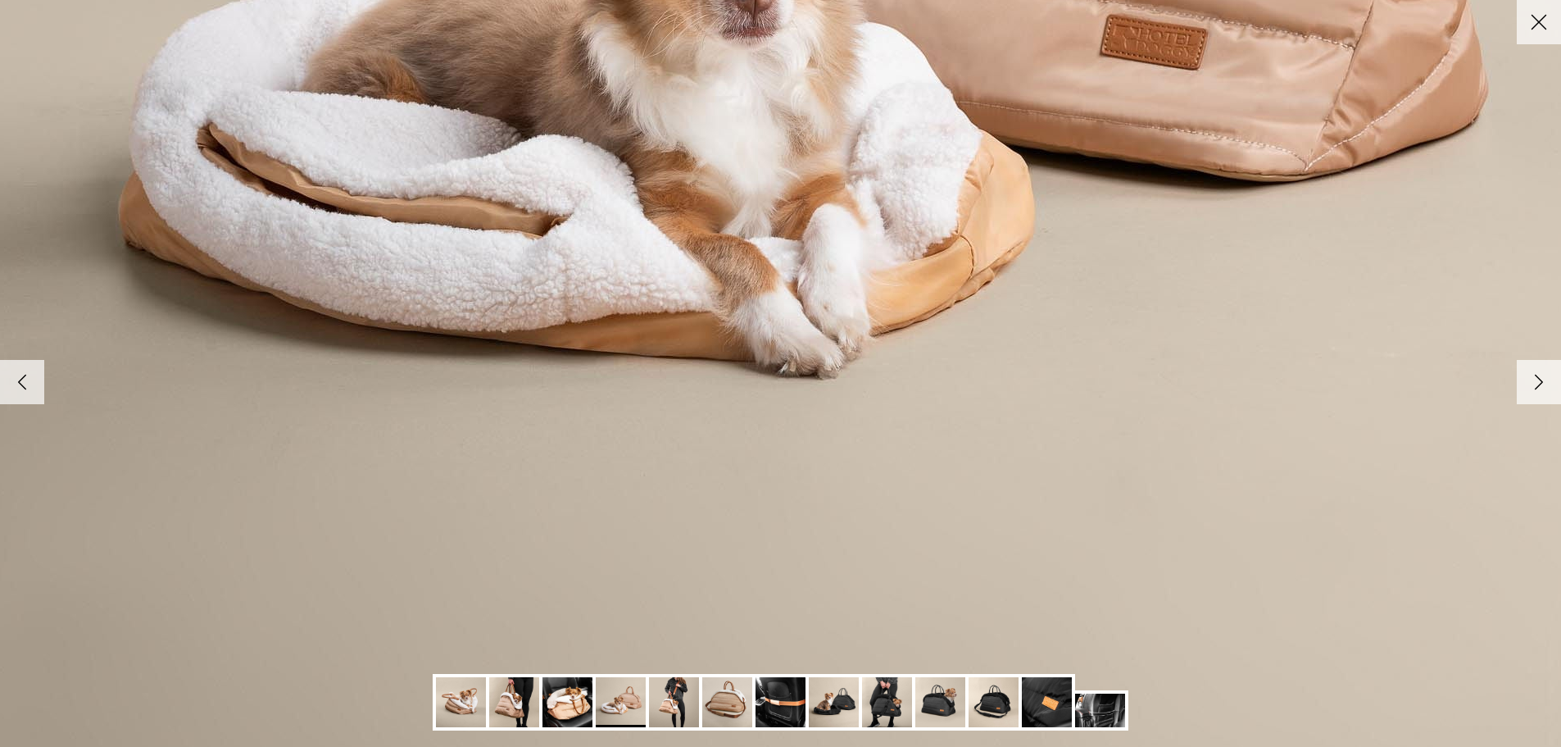
click at [739, 696] on img at bounding box center [727, 702] width 50 height 50
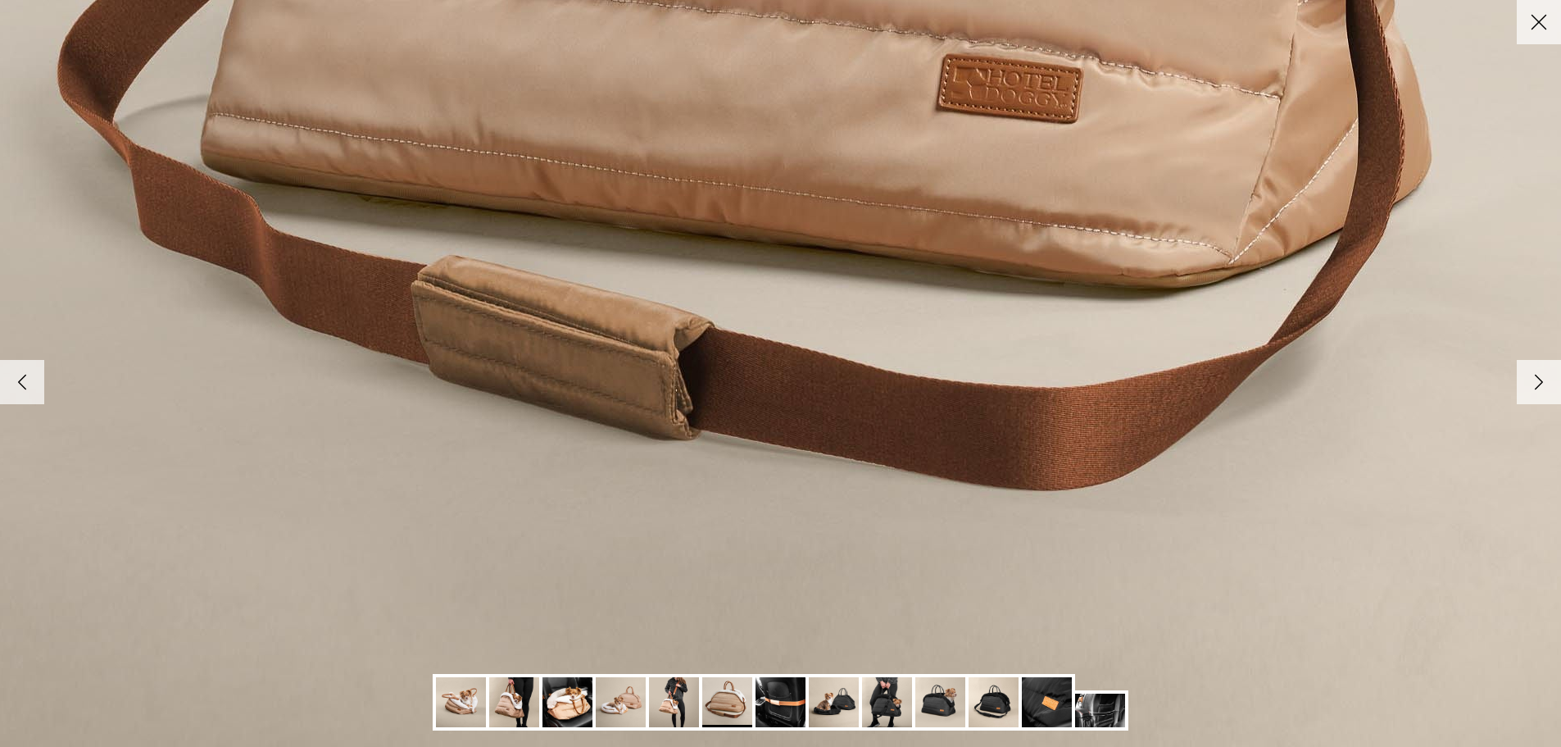
click at [575, 705] on img at bounding box center [568, 702] width 50 height 50
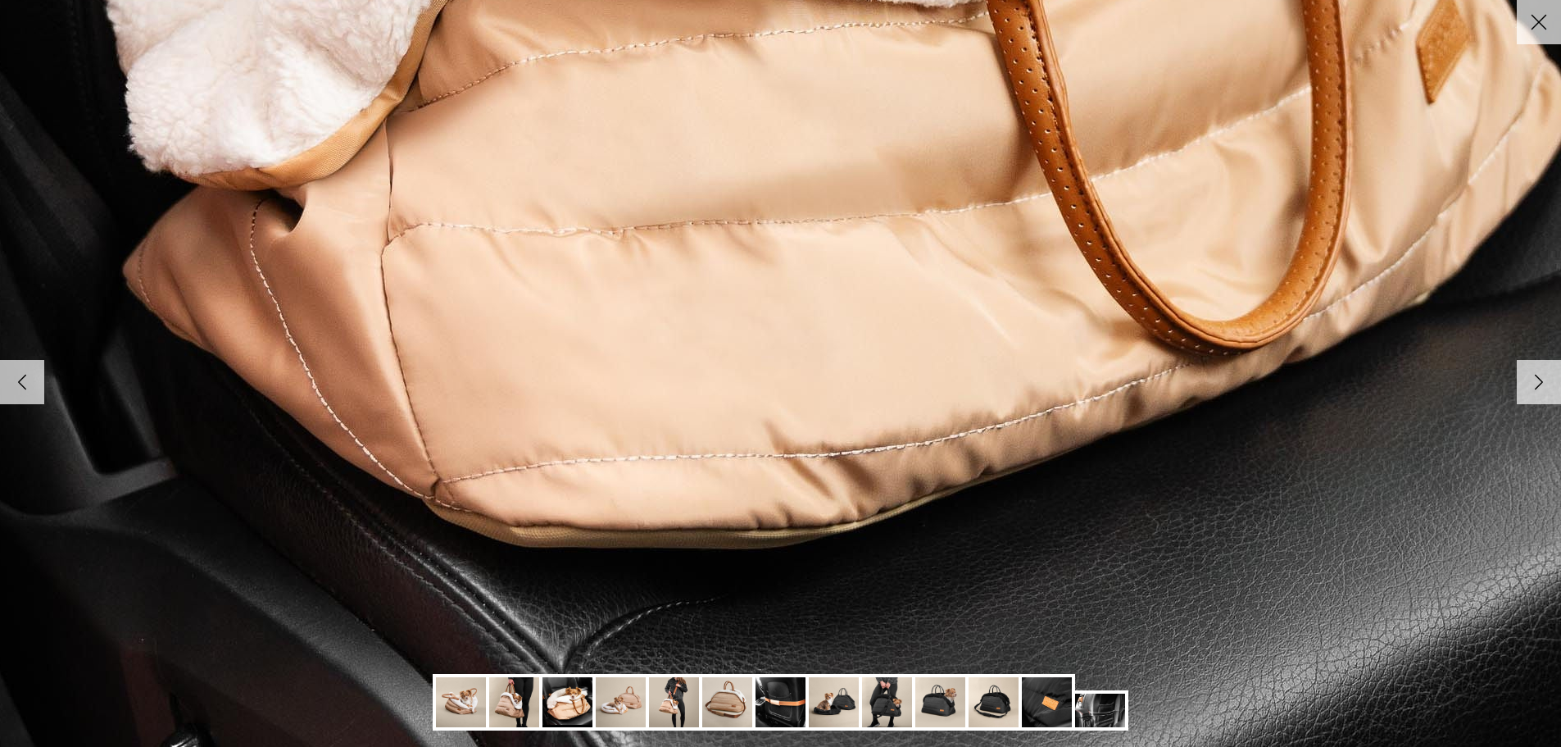
click at [515, 703] on img at bounding box center [514, 702] width 50 height 50
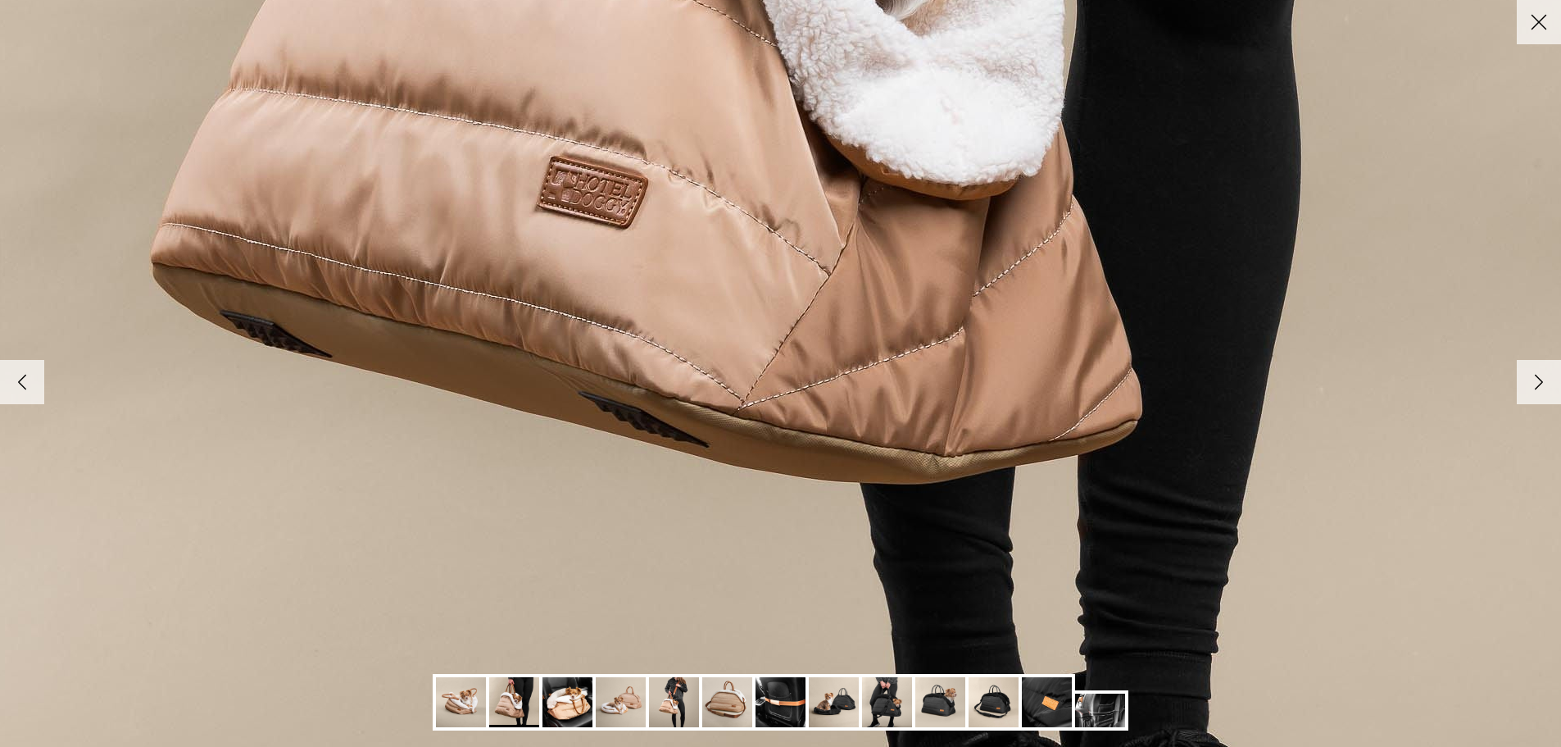
click at [461, 709] on img at bounding box center [461, 702] width 50 height 50
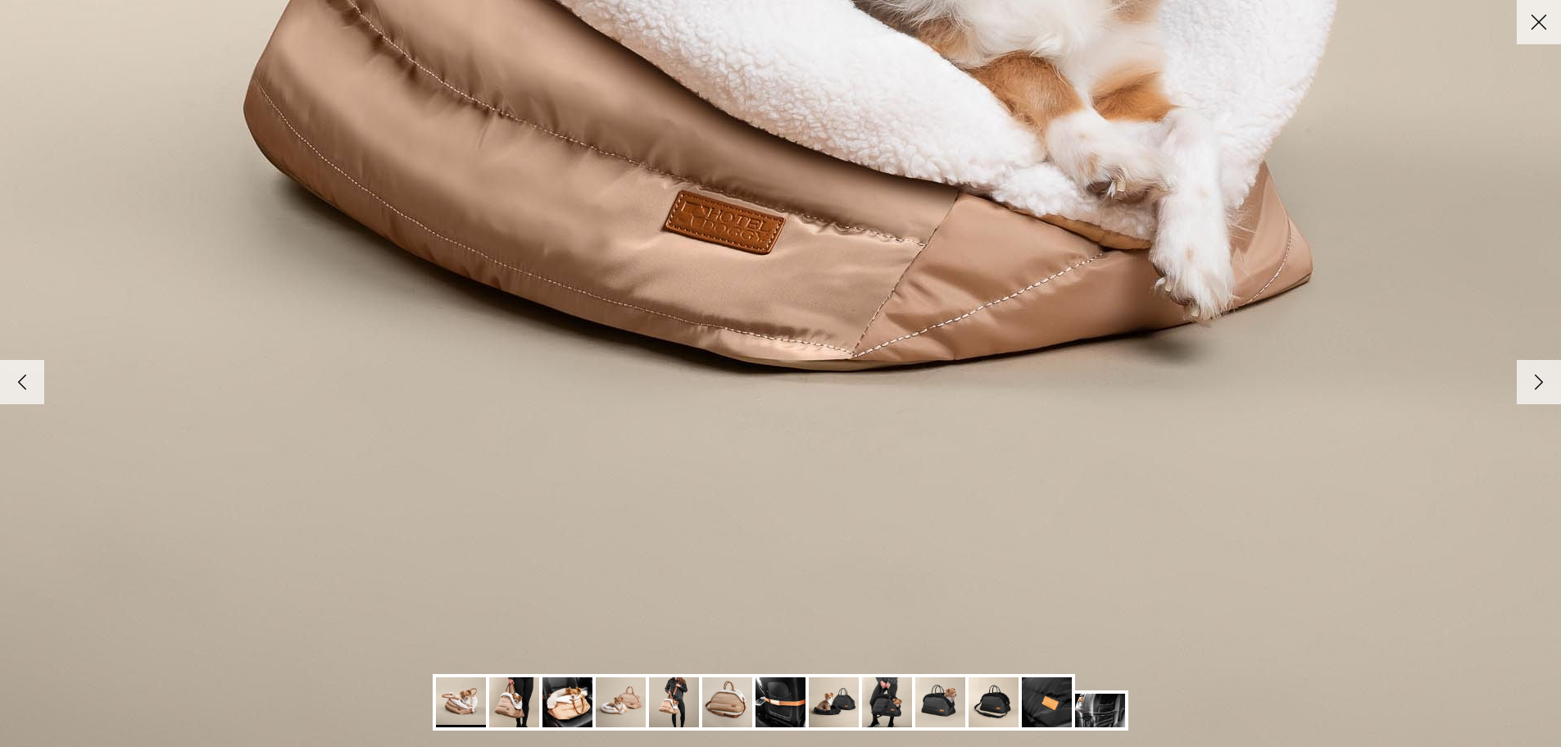
click at [730, 697] on img at bounding box center [727, 702] width 50 height 50
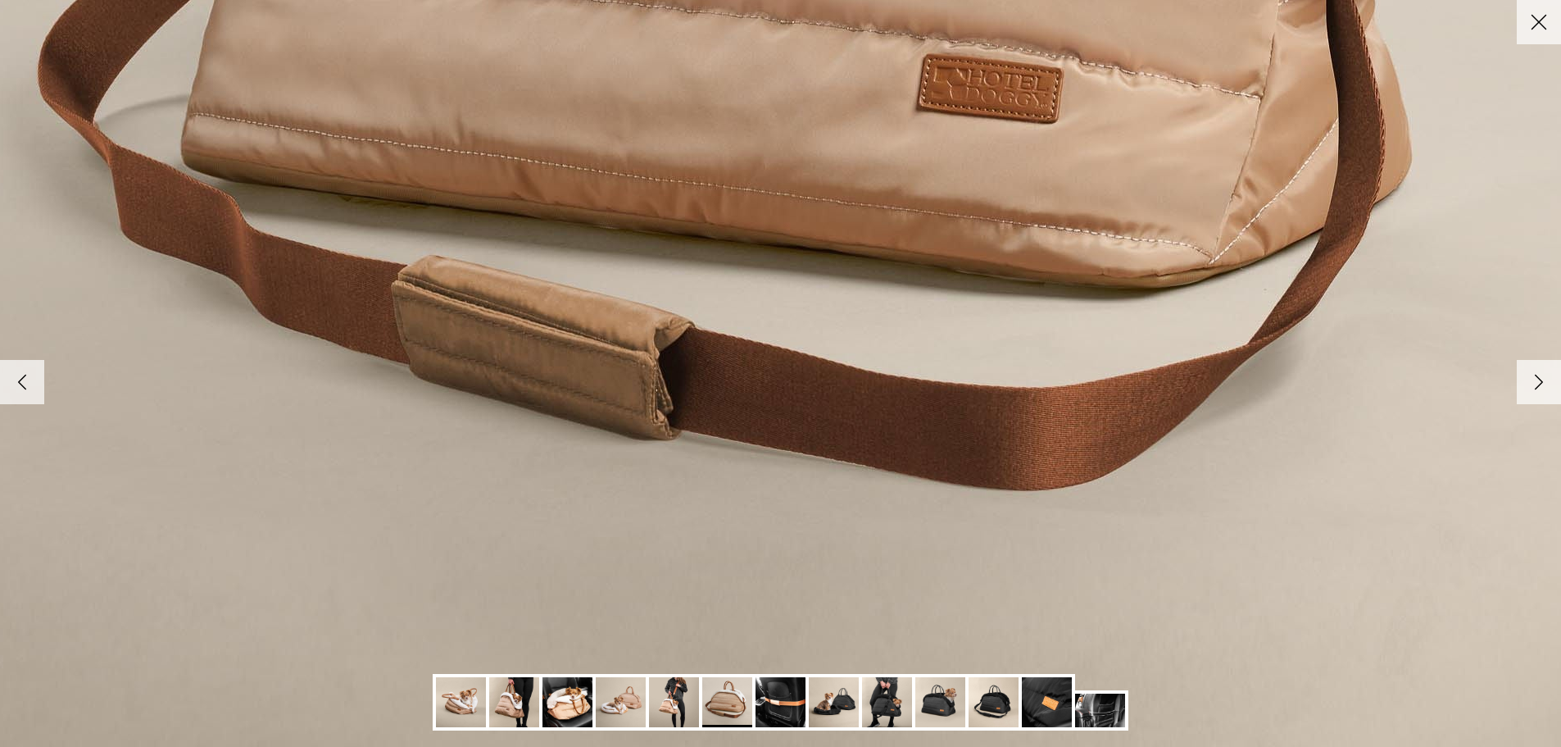
click at [837, 705] on img at bounding box center [834, 702] width 50 height 50
